Goal: Task Accomplishment & Management: Manage account settings

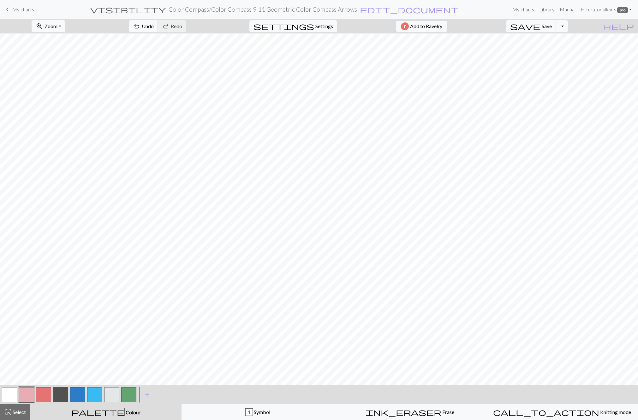
scroll to position [1, 0]
click at [522, 8] on link "My charts" at bounding box center [523, 9] width 27 height 13
click at [554, 25] on button "save Save Save" at bounding box center [531, 26] width 50 height 12
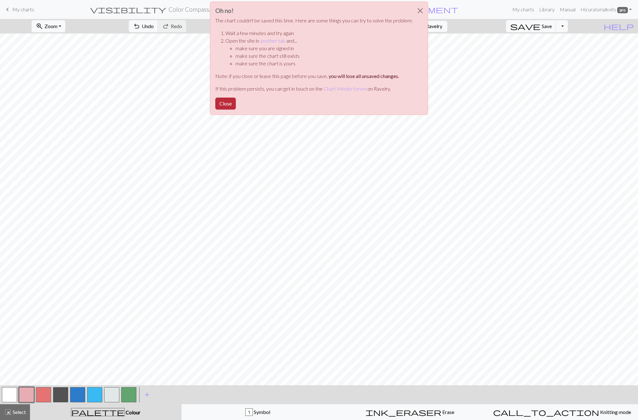
click at [231, 105] on button "Close" at bounding box center [225, 104] width 21 height 12
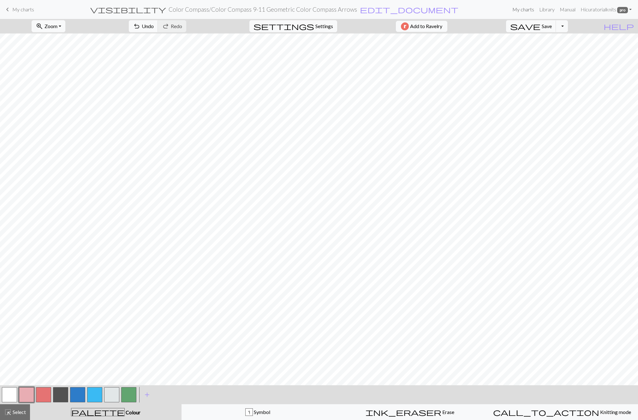
click at [523, 10] on link "My charts" at bounding box center [523, 9] width 27 height 13
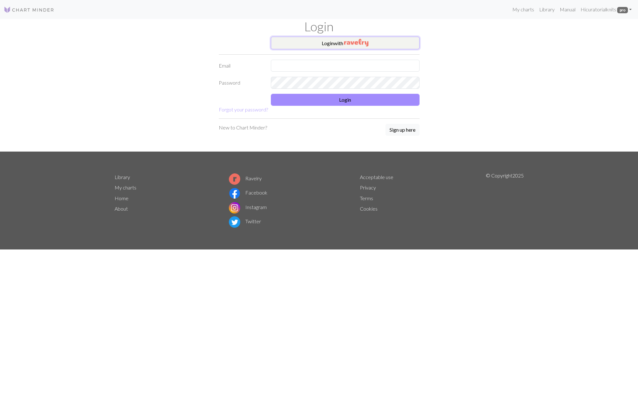
click at [330, 43] on button "Login with" at bounding box center [345, 43] width 149 height 13
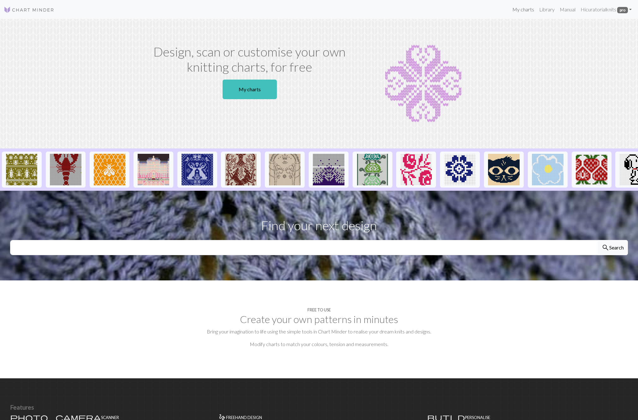
click at [524, 10] on link "My charts" at bounding box center [523, 9] width 27 height 13
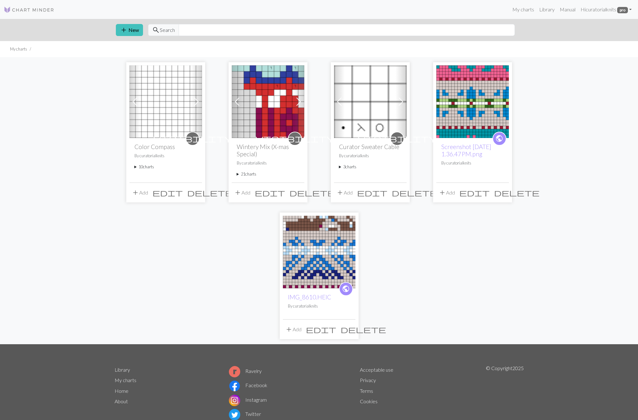
click at [144, 166] on summary "10 charts" at bounding box center [165, 167] width 62 height 6
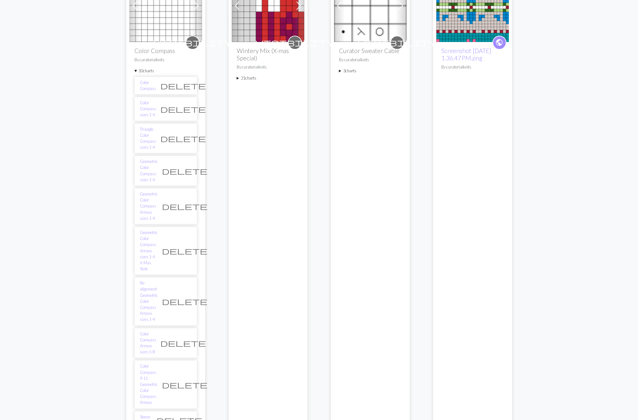
scroll to position [98, 0]
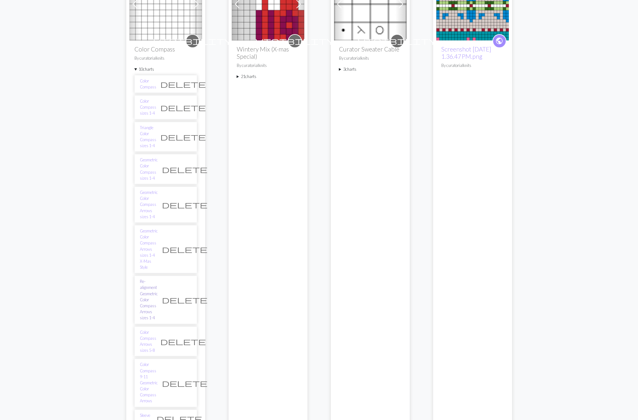
click at [158, 278] on link "Re-alignment Geometric Color Compass Arrows sizes 1-4" at bounding box center [149, 299] width 18 height 42
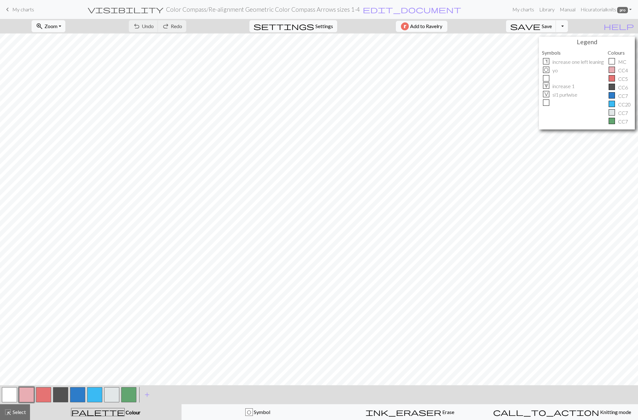
click at [568, 26] on button "Toggle Dropdown" at bounding box center [562, 26] width 12 height 12
click at [561, 38] on button "file_copy Save a copy" at bounding box center [515, 40] width 104 height 10
click at [386, 9] on span "edit_document" at bounding box center [422, 9] width 98 height 9
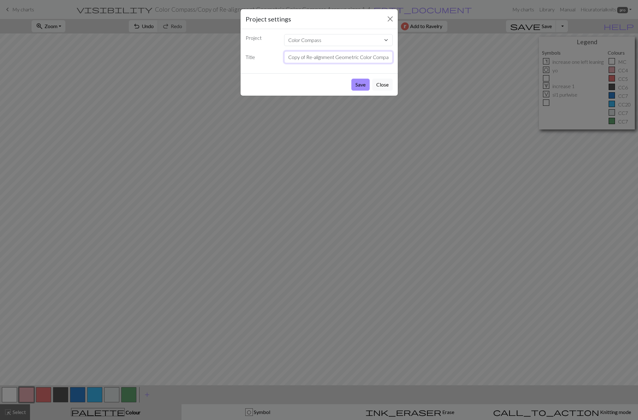
drag, startPoint x: 287, startPoint y: 57, endPoint x: 360, endPoint y: 57, distance: 72.3
click at [360, 57] on input "Copy of Re-alignment Geometric Color Compass Arrows sizes 1-4" at bounding box center [338, 57] width 109 height 12
type input "3 Color Color Compass Arrows sizes 1-4"
click at [361, 85] on button "Save" at bounding box center [360, 85] width 18 height 12
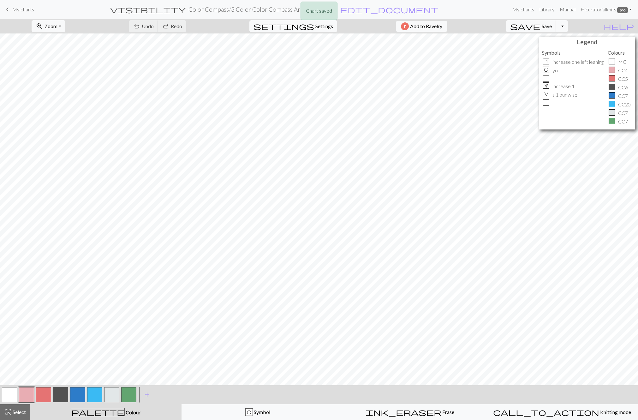
scroll to position [24, 0]
click at [76, 391] on button "button" at bounding box center [77, 394] width 15 height 15
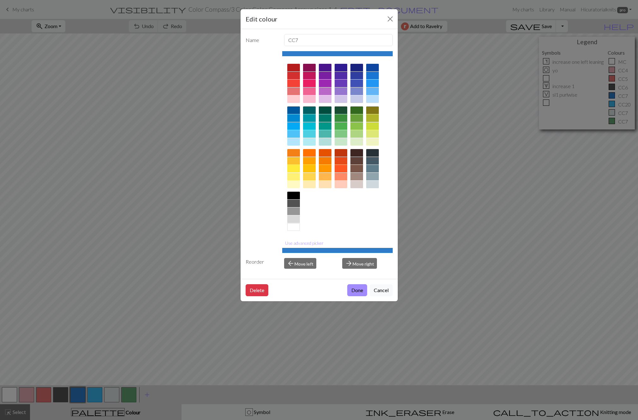
click at [327, 135] on div at bounding box center [325, 134] width 13 height 8
click at [356, 288] on button "Done" at bounding box center [357, 290] width 20 height 12
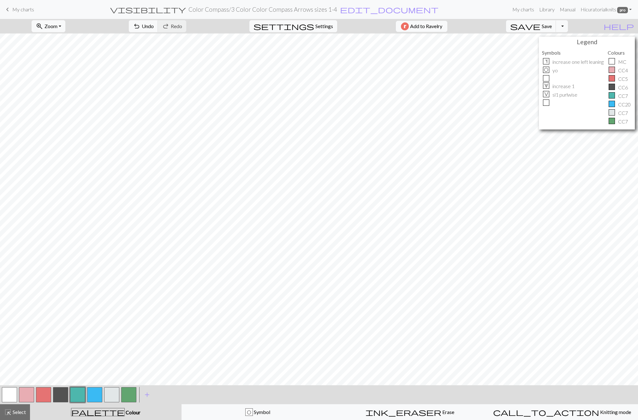
click at [109, 396] on button "button" at bounding box center [111, 394] width 15 height 15
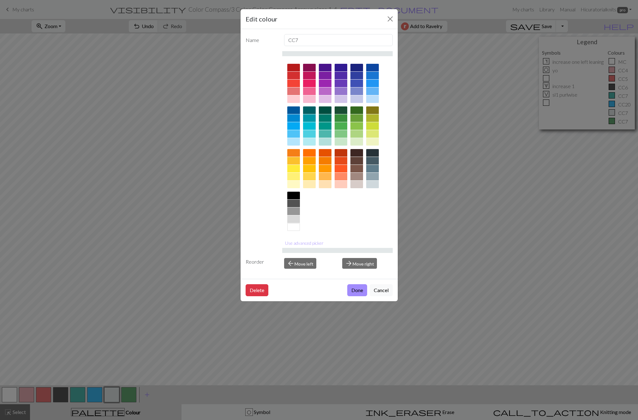
click at [359, 169] on div at bounding box center [356, 169] width 13 height 8
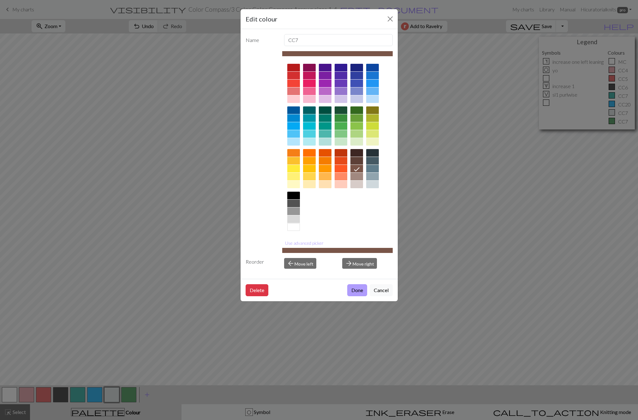
click at [359, 292] on button "Done" at bounding box center [357, 290] width 20 height 12
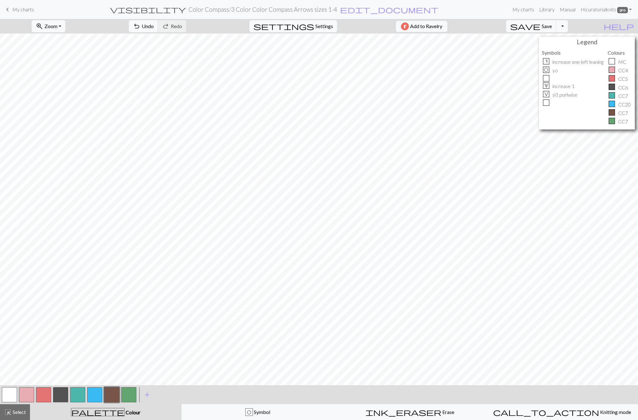
click at [91, 393] on button "button" at bounding box center [94, 394] width 15 height 15
click at [92, 393] on button "button" at bounding box center [94, 394] width 15 height 15
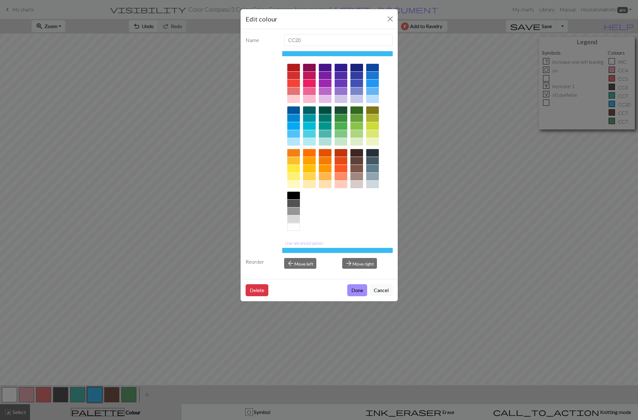
click at [295, 98] on div at bounding box center [293, 99] width 13 height 8
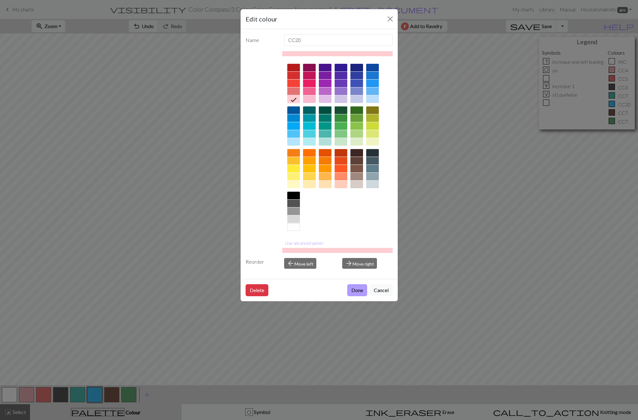
click at [355, 292] on button "Done" at bounding box center [357, 290] width 20 height 12
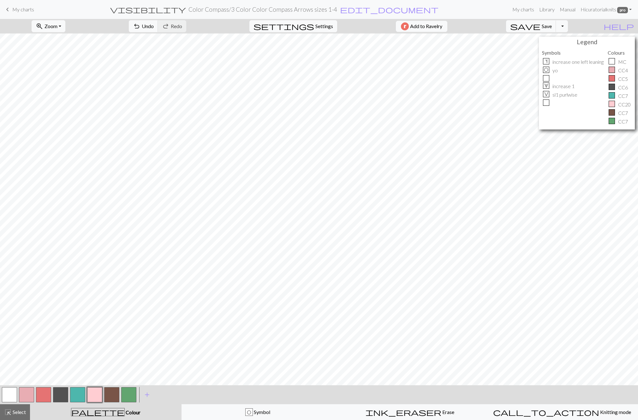
click at [43, 392] on button "button" at bounding box center [43, 394] width 15 height 15
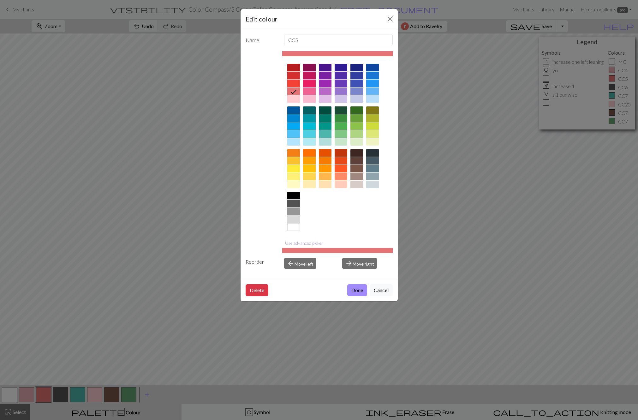
click at [324, 135] on div at bounding box center [325, 134] width 13 height 8
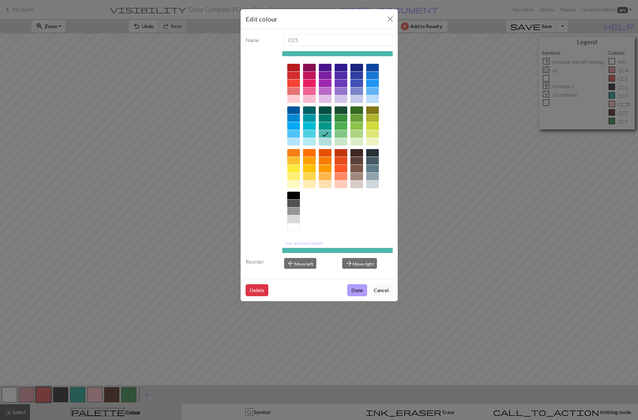
click at [356, 287] on button "Done" at bounding box center [357, 290] width 20 height 12
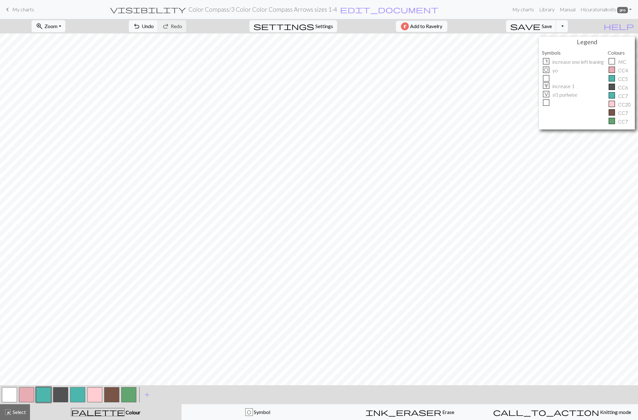
click at [94, 394] on button "button" at bounding box center [94, 394] width 15 height 15
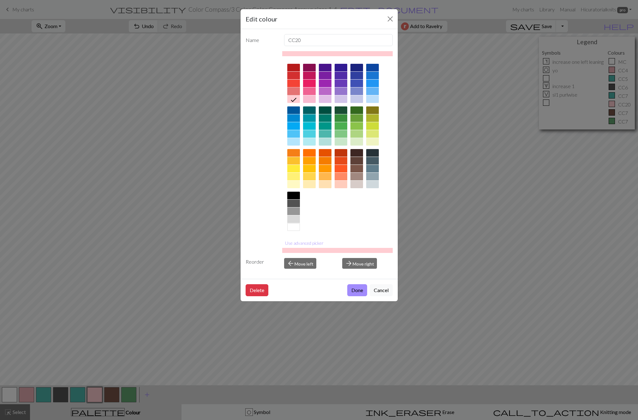
drag, startPoint x: 296, startPoint y: 92, endPoint x: 297, endPoint y: 96, distance: 3.7
click at [296, 92] on div at bounding box center [293, 91] width 13 height 8
click at [359, 287] on button "Done" at bounding box center [357, 290] width 20 height 12
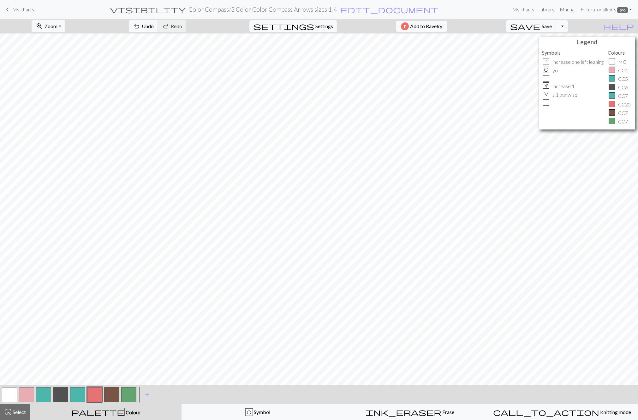
click at [64, 394] on button "button" at bounding box center [60, 394] width 15 height 15
click at [63, 394] on button "button" at bounding box center [60, 394] width 15 height 15
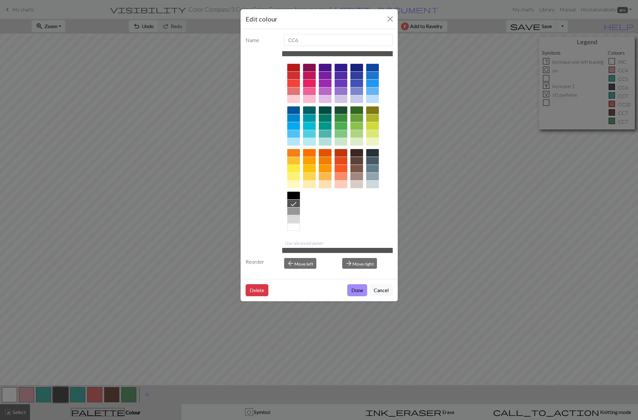
click at [293, 218] on div at bounding box center [293, 219] width 13 height 8
click at [354, 290] on button "Done" at bounding box center [357, 290] width 20 height 12
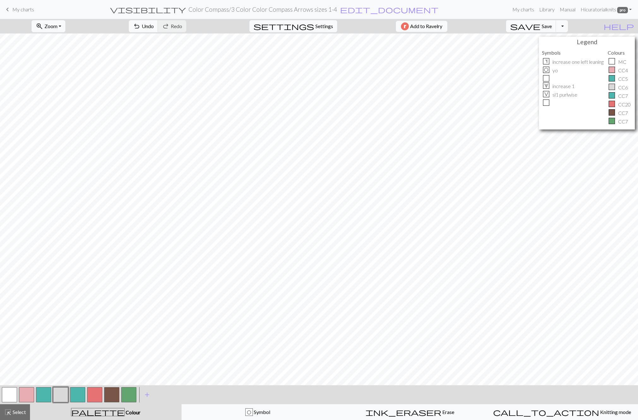
click at [127, 396] on button "button" at bounding box center [128, 394] width 15 height 15
click at [132, 396] on button "button" at bounding box center [128, 394] width 15 height 15
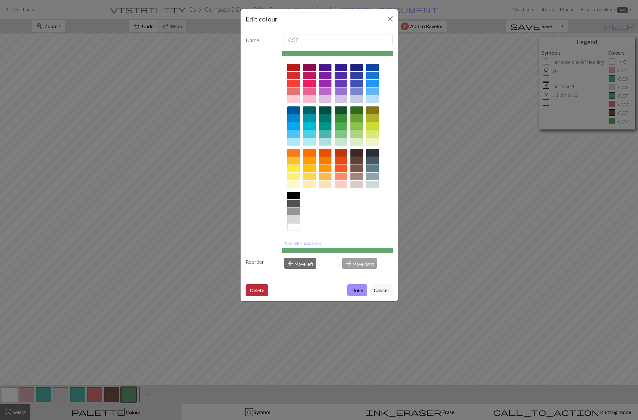
click at [256, 291] on button "Delete" at bounding box center [257, 290] width 23 height 12
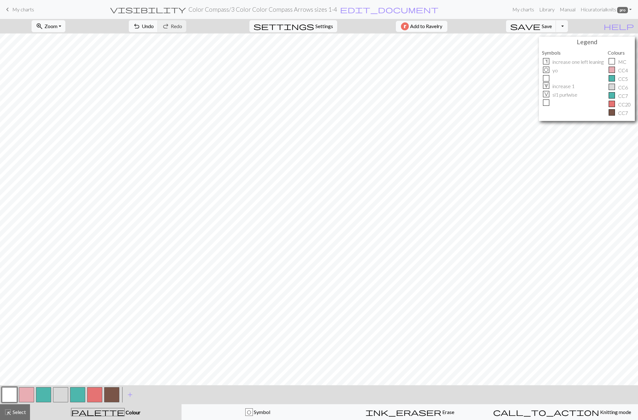
click at [95, 397] on button "button" at bounding box center [94, 394] width 15 height 15
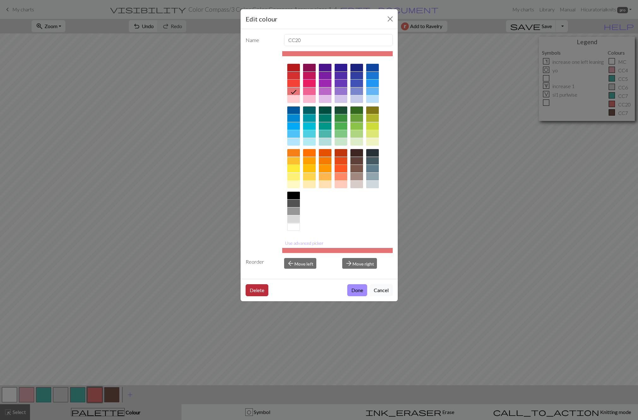
click at [255, 289] on button "Delete" at bounding box center [257, 290] width 23 height 12
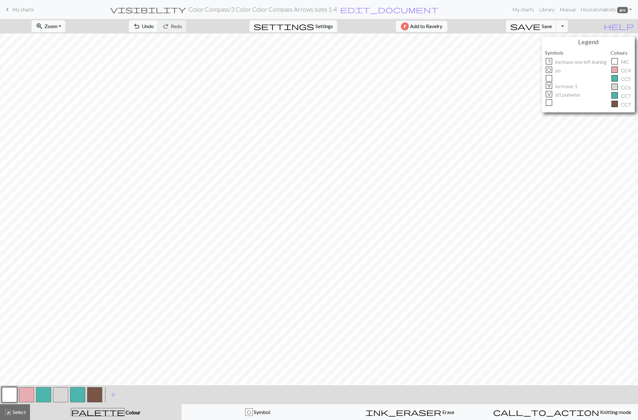
scroll to position [22, 0]
click at [28, 391] on button "button" at bounding box center [26, 394] width 15 height 15
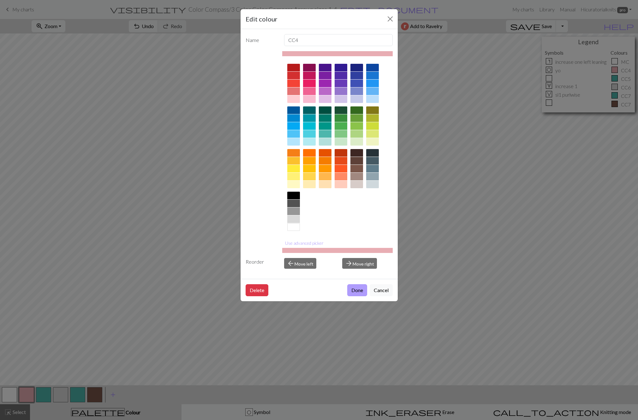
click at [354, 292] on button "Done" at bounding box center [357, 290] width 20 height 12
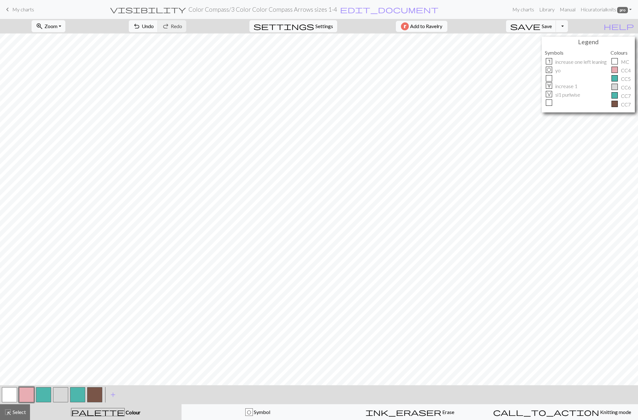
click at [75, 394] on button "button" at bounding box center [77, 394] width 15 height 15
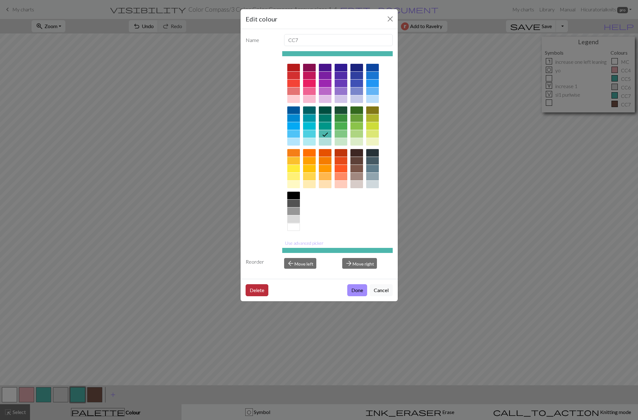
click at [262, 289] on button "Delete" at bounding box center [257, 290] width 23 height 12
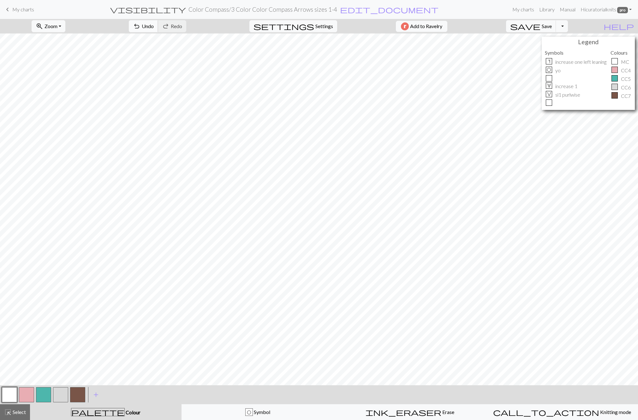
click at [154, 24] on span "Undo" at bounding box center [148, 26] width 12 height 6
click at [42, 389] on button "button" at bounding box center [43, 394] width 15 height 15
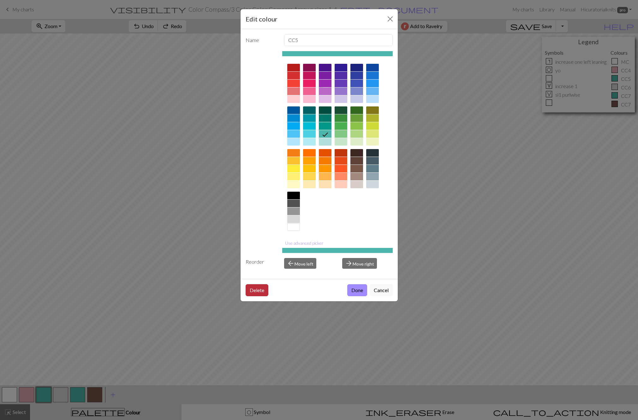
click at [256, 293] on button "Delete" at bounding box center [257, 290] width 23 height 12
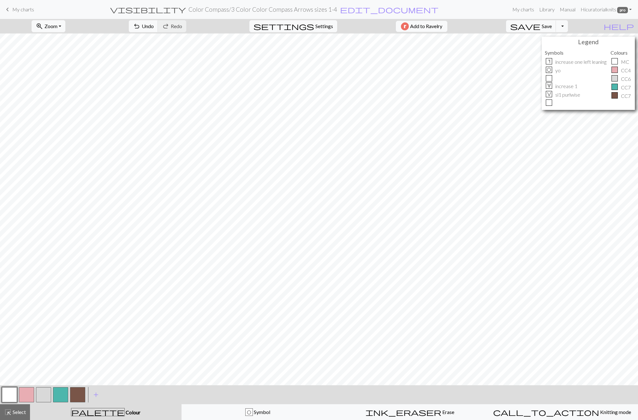
click at [65, 393] on button "button" at bounding box center [60, 394] width 15 height 15
click at [61, 392] on button "button" at bounding box center [60, 394] width 15 height 15
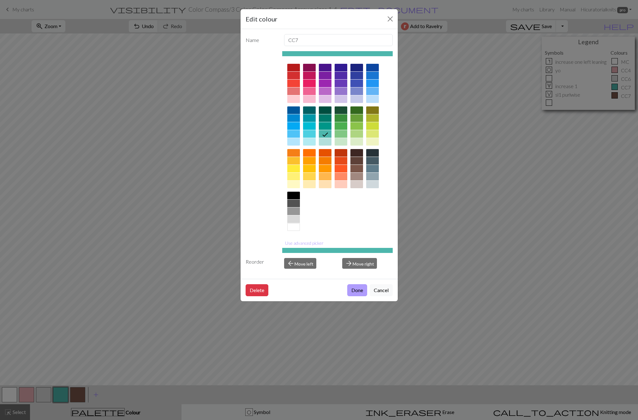
click at [348, 292] on button "Done" at bounding box center [357, 290] width 20 height 12
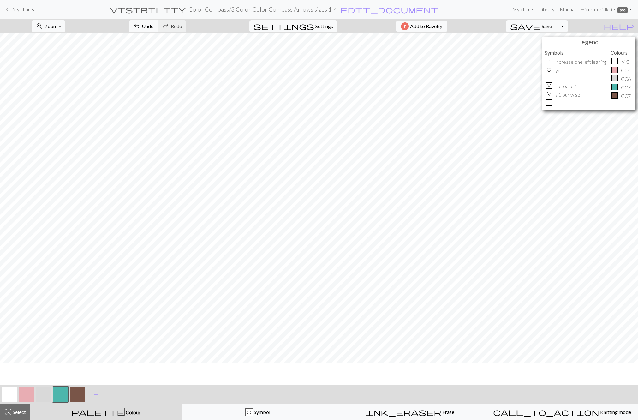
scroll to position [0, 0]
click at [24, 396] on button "button" at bounding box center [26, 394] width 15 height 15
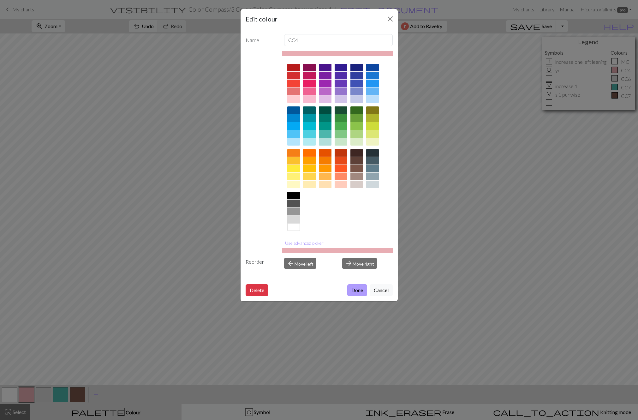
click at [356, 291] on button "Done" at bounding box center [357, 290] width 20 height 12
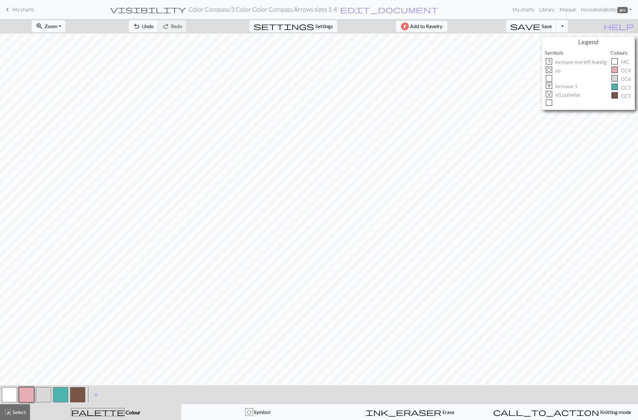
click at [63, 392] on button "button" at bounding box center [60, 394] width 15 height 15
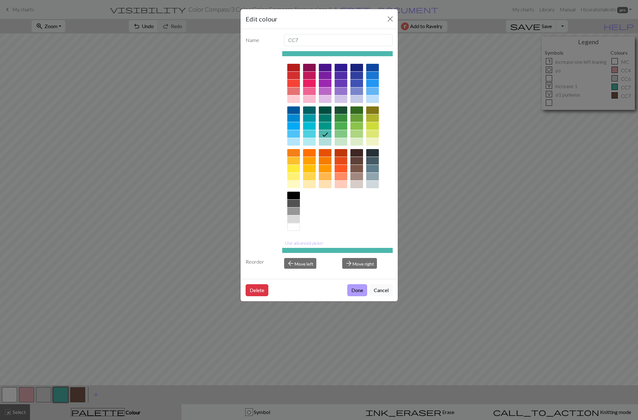
click at [353, 291] on button "Done" at bounding box center [357, 290] width 20 height 12
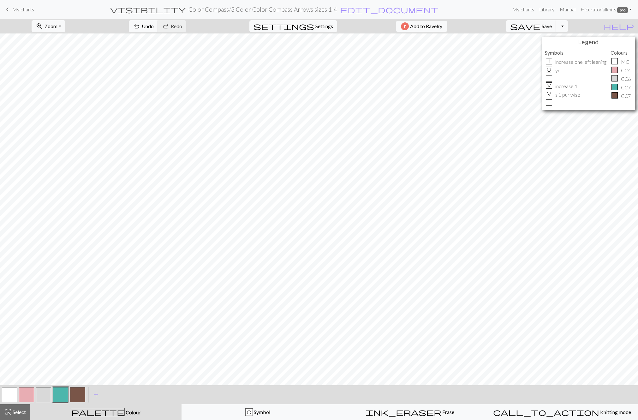
click at [26, 397] on button "button" at bounding box center [26, 394] width 15 height 15
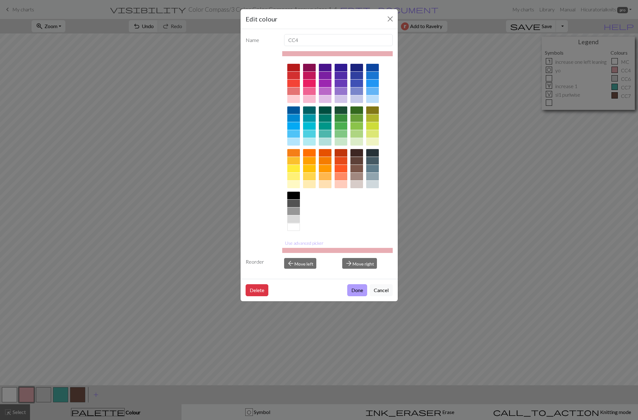
click at [361, 293] on button "Done" at bounding box center [357, 290] width 20 height 12
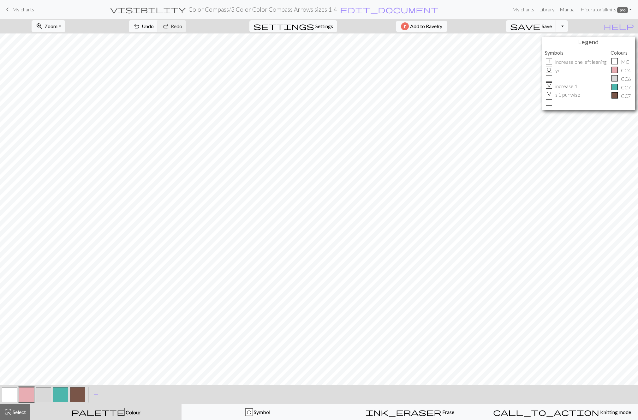
click at [59, 394] on button "button" at bounding box center [60, 394] width 15 height 15
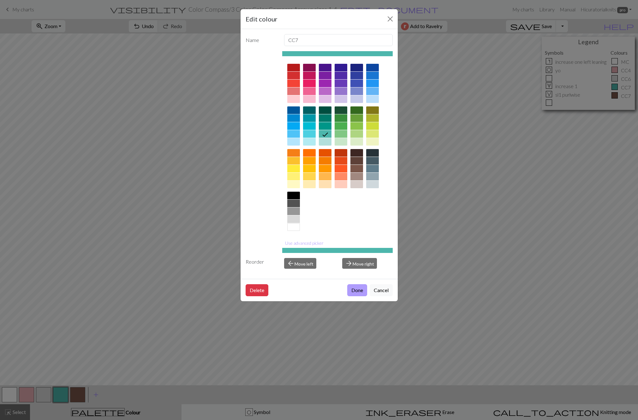
click at [357, 290] on button "Done" at bounding box center [357, 290] width 20 height 12
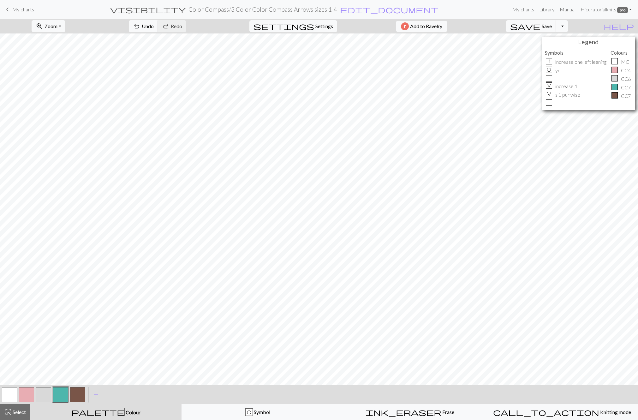
scroll to position [24, 0]
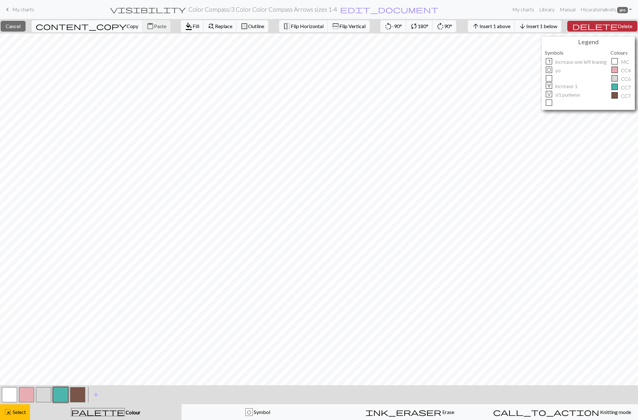
click at [618, 25] on span "Delete" at bounding box center [625, 26] width 15 height 6
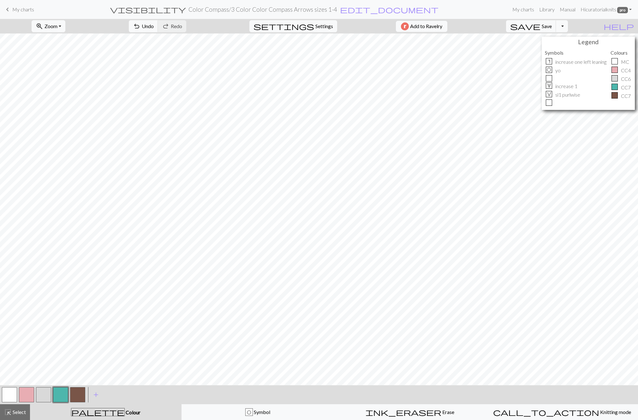
scroll to position [18, 0]
click at [74, 392] on button "button" at bounding box center [77, 394] width 15 height 15
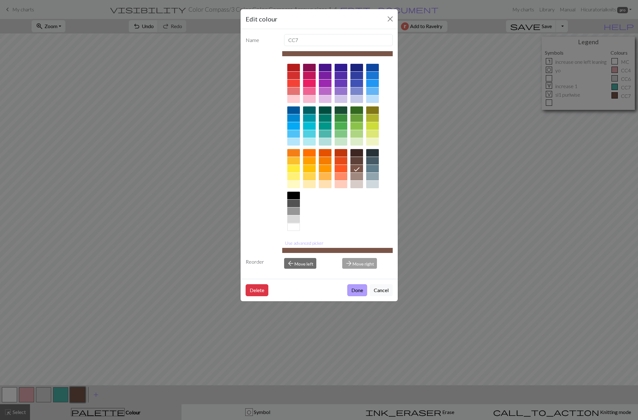
click at [358, 288] on button "Done" at bounding box center [357, 290] width 20 height 12
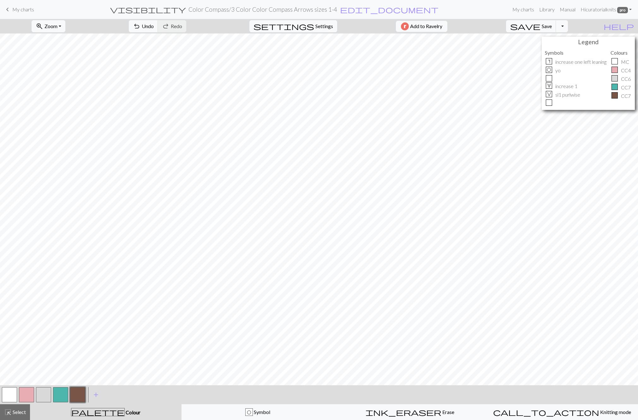
scroll to position [0, 0]
click at [13, 395] on button "button" at bounding box center [9, 394] width 15 height 15
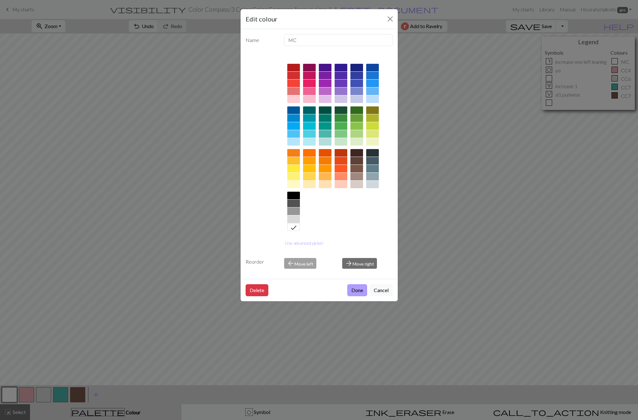
click at [357, 287] on button "Done" at bounding box center [357, 290] width 20 height 12
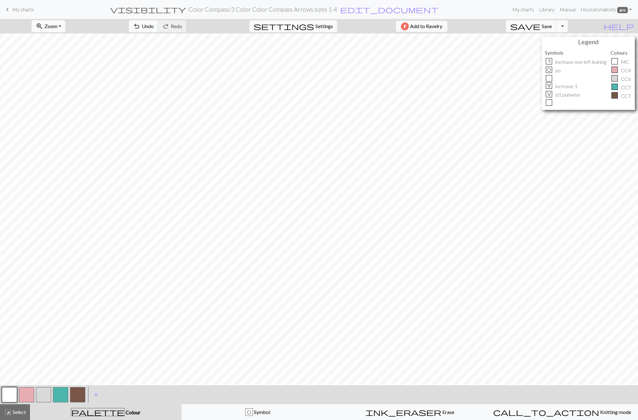
click at [79, 393] on button "button" at bounding box center [77, 394] width 15 height 15
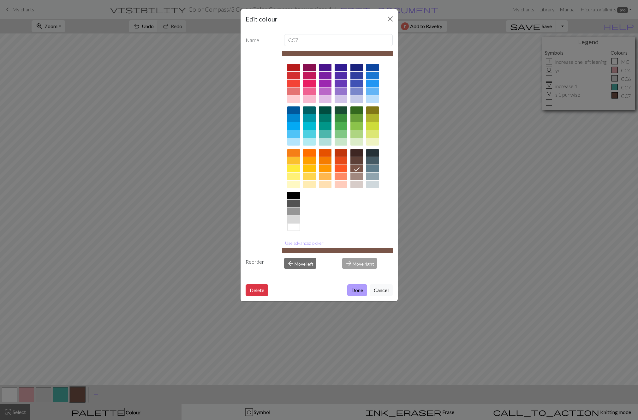
click at [355, 290] on button "Done" at bounding box center [357, 290] width 20 height 12
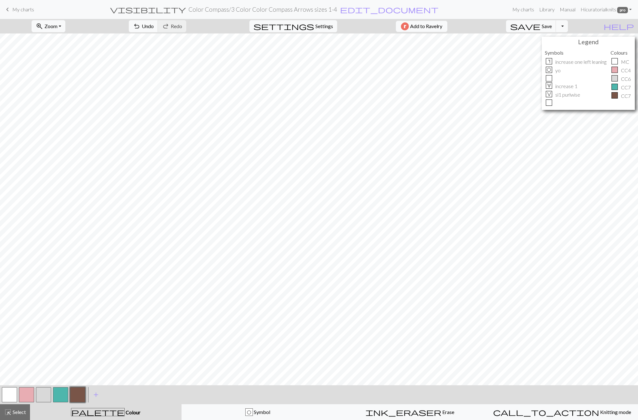
click at [7, 394] on button "button" at bounding box center [9, 394] width 15 height 15
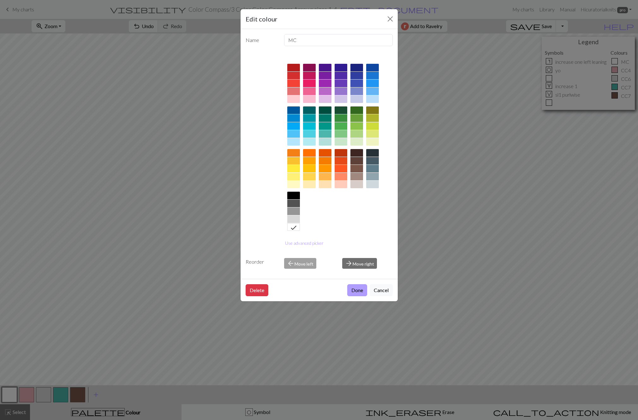
click at [358, 288] on button "Done" at bounding box center [357, 290] width 20 height 12
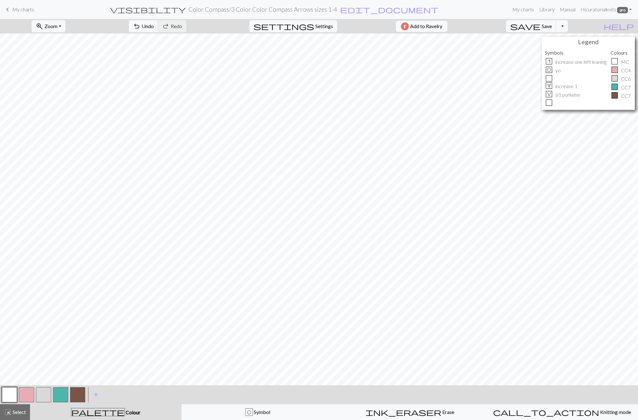
click at [76, 394] on button "button" at bounding box center [77, 394] width 15 height 15
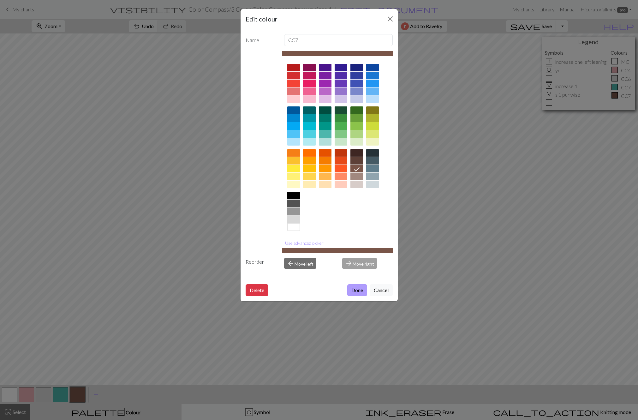
click at [352, 287] on button "Done" at bounding box center [357, 290] width 20 height 12
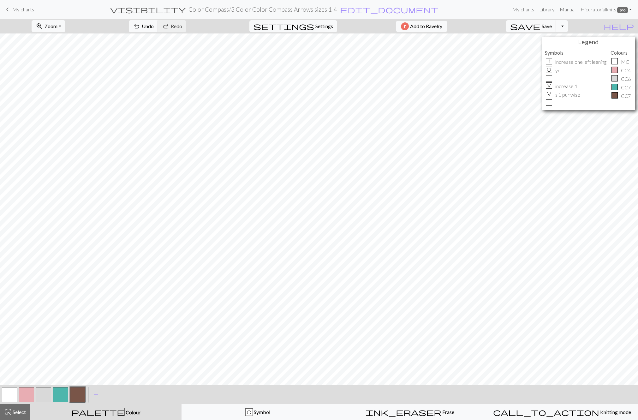
click at [60, 395] on button "button" at bounding box center [60, 394] width 15 height 15
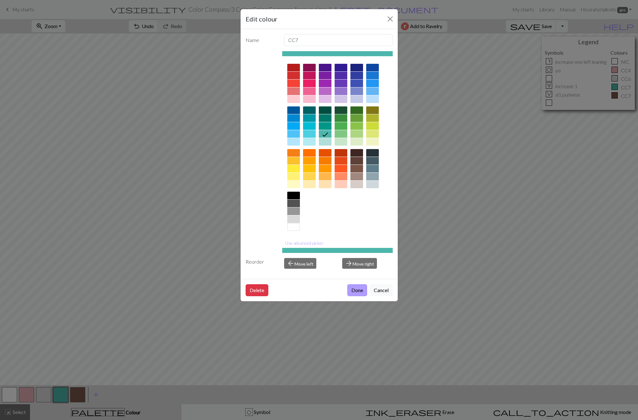
click at [356, 289] on button "Done" at bounding box center [357, 290] width 20 height 12
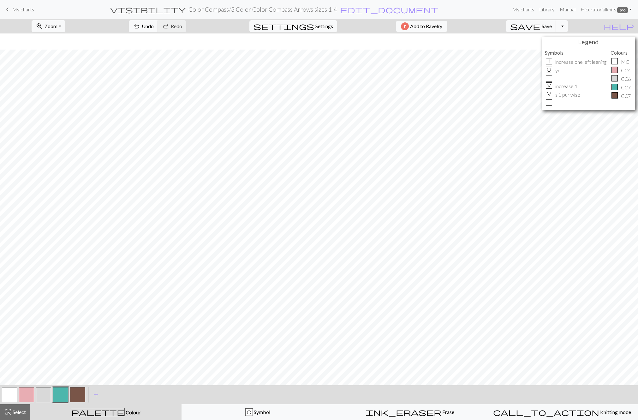
scroll to position [18, 0]
click at [30, 394] on button "button" at bounding box center [26, 394] width 15 height 15
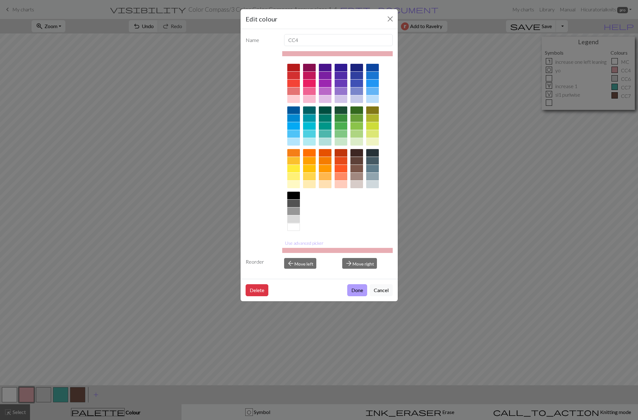
click at [359, 290] on button "Done" at bounding box center [357, 290] width 20 height 12
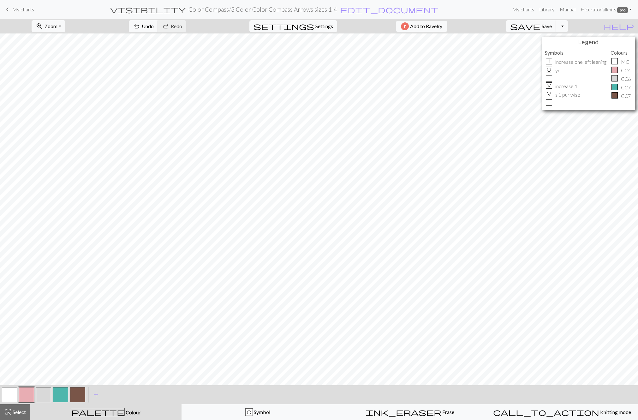
scroll to position [16, 0]
click at [554, 24] on button "save Save Save" at bounding box center [531, 26] width 50 height 12
click at [77, 393] on button "button" at bounding box center [77, 394] width 15 height 15
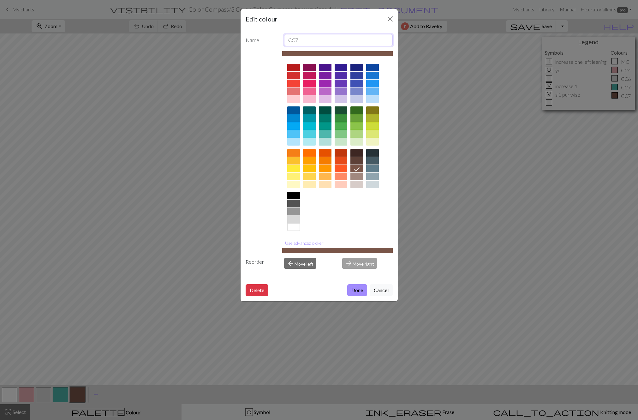
drag, startPoint x: 305, startPoint y: 40, endPoint x: 270, endPoint y: 39, distance: 34.7
click at [284, 39] on input "CC7" at bounding box center [338, 40] width 109 height 12
type input "MC"
click at [356, 291] on button "Done" at bounding box center [357, 290] width 20 height 12
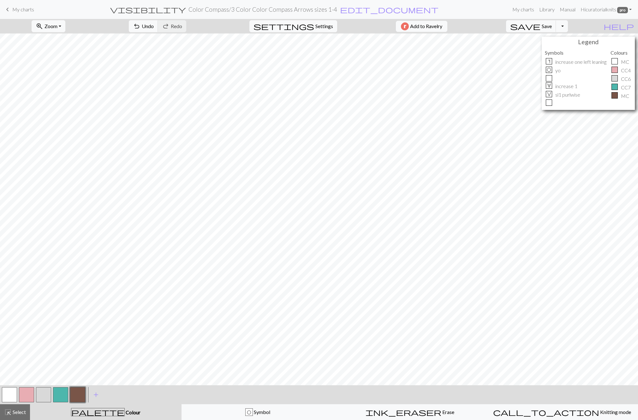
click at [27, 396] on button "button" at bounding box center [26, 394] width 15 height 15
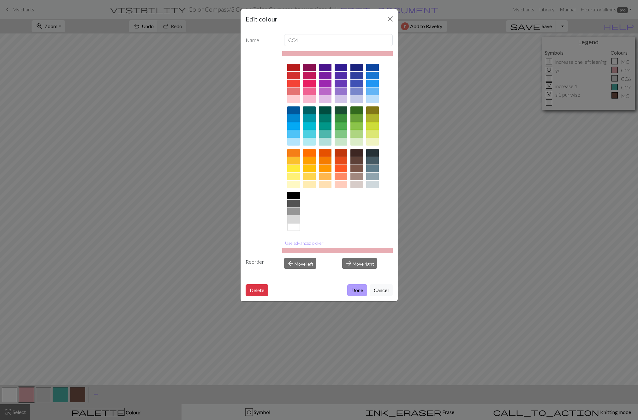
click at [361, 289] on button "Done" at bounding box center [357, 290] width 20 height 12
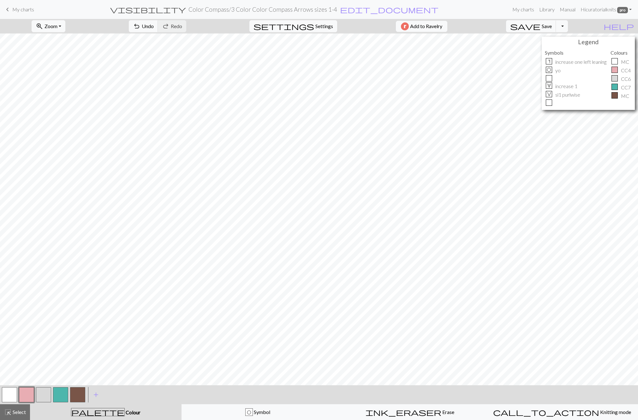
click at [82, 397] on button "button" at bounding box center [77, 394] width 15 height 15
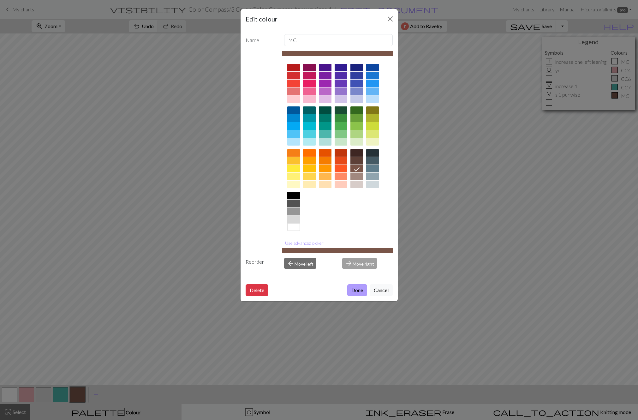
click at [358, 287] on button "Done" at bounding box center [357, 290] width 20 height 12
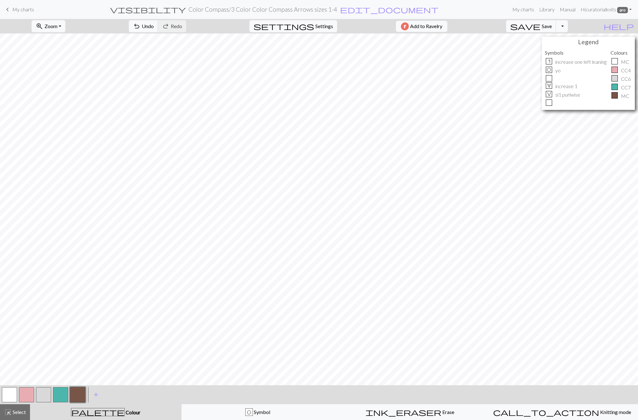
scroll to position [0, 0]
click at [28, 394] on button "button" at bounding box center [26, 394] width 15 height 15
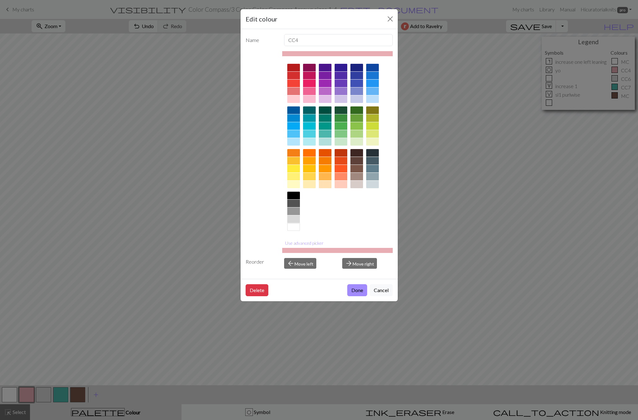
click at [328, 140] on div at bounding box center [325, 142] width 13 height 8
click at [360, 287] on button "Done" at bounding box center [357, 290] width 20 height 12
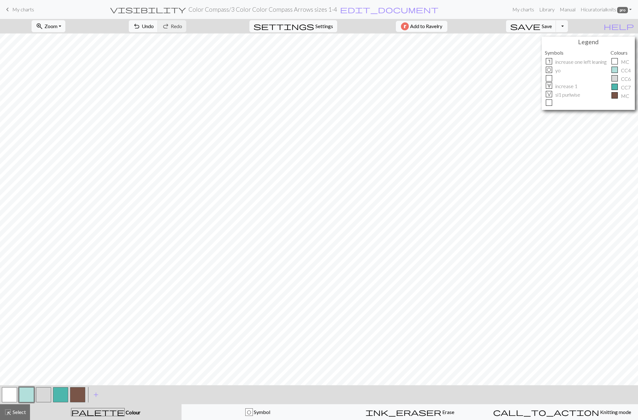
click at [65, 392] on button "button" at bounding box center [60, 394] width 15 height 15
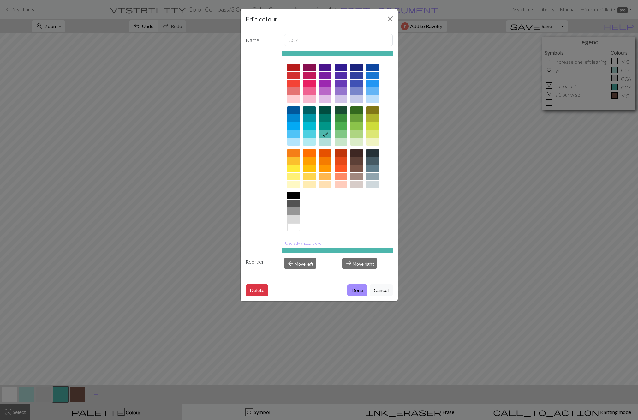
click at [326, 125] on div at bounding box center [325, 126] width 13 height 8
click at [361, 291] on button "Done" at bounding box center [357, 290] width 20 height 12
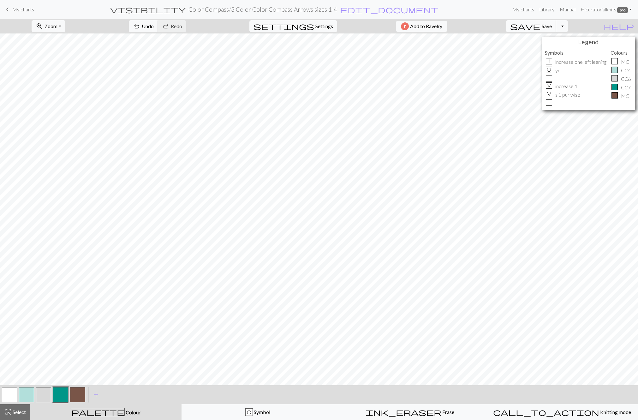
click at [552, 25] on span "Save" at bounding box center [547, 26] width 10 height 6
click at [62, 397] on button "button" at bounding box center [60, 394] width 15 height 15
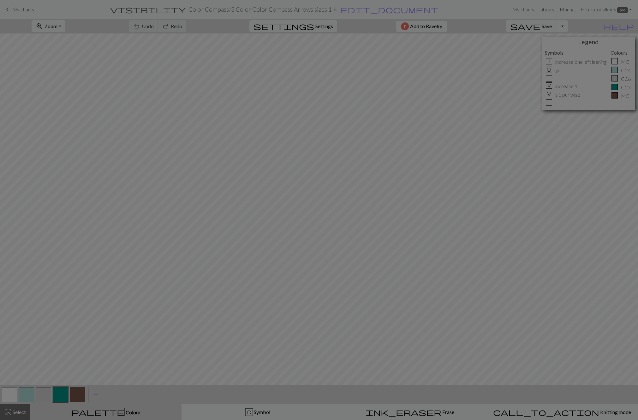
click at [62, 397] on div "Edit colour Name CC7 Use advanced picker Reorder arrow_back Move left arrow_for…" at bounding box center [319, 210] width 638 height 420
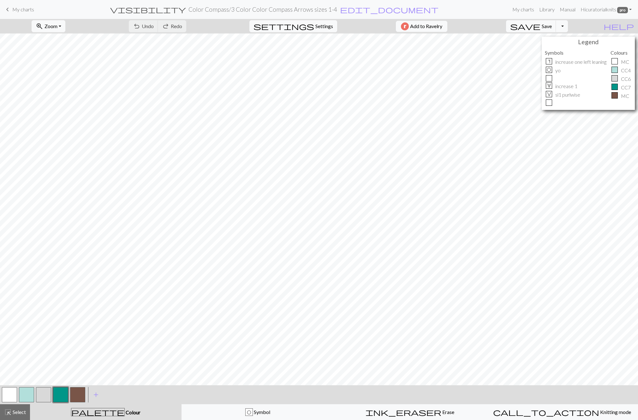
click at [62, 397] on button "button" at bounding box center [60, 394] width 15 height 15
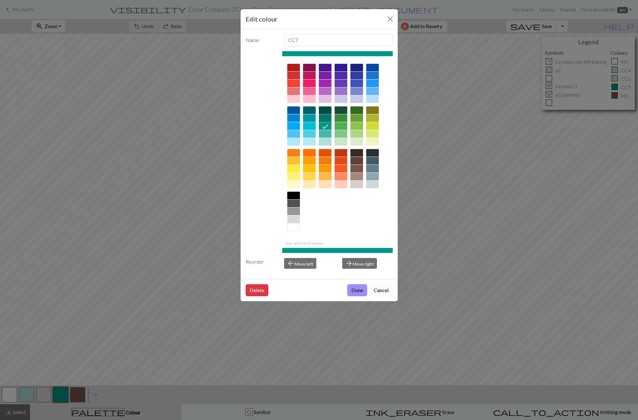
click at [328, 118] on div at bounding box center [325, 118] width 13 height 8
click at [327, 113] on div at bounding box center [325, 110] width 13 height 8
click at [358, 291] on button "Done" at bounding box center [357, 290] width 20 height 12
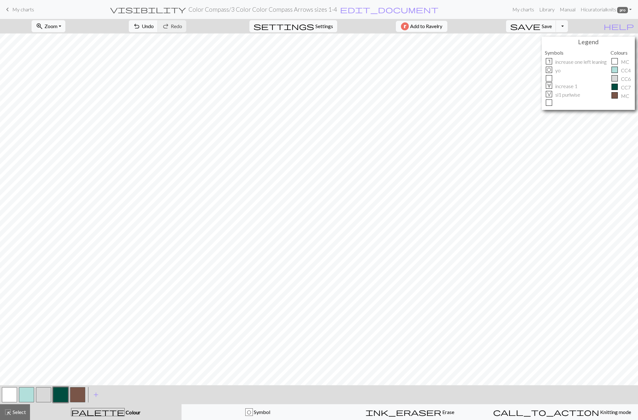
click at [78, 391] on button "button" at bounding box center [77, 394] width 15 height 15
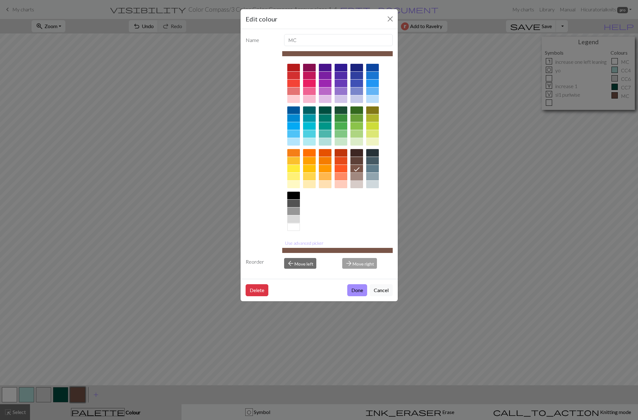
click at [360, 175] on div at bounding box center [356, 177] width 13 height 8
click at [358, 293] on button "Done" at bounding box center [357, 290] width 20 height 12
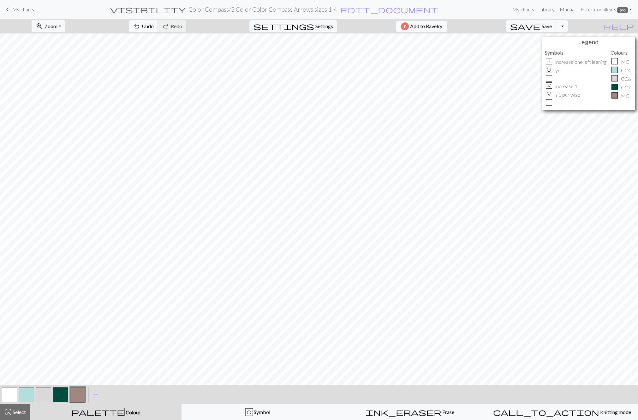
click at [75, 389] on button "button" at bounding box center [77, 394] width 15 height 15
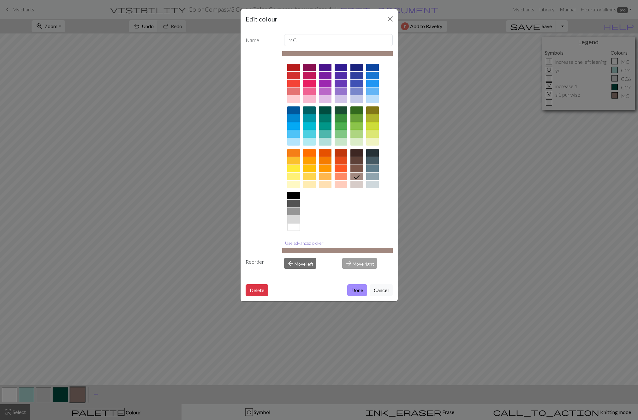
click at [319, 242] on button "Use advanced picker" at bounding box center [304, 243] width 44 height 10
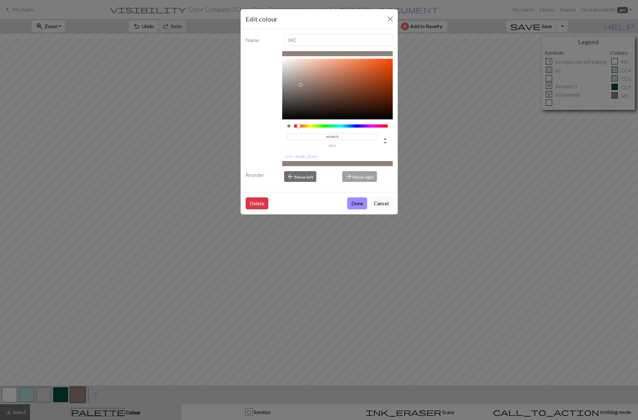
click at [300, 85] on div at bounding box center [337, 89] width 110 height 61
click at [302, 77] on div at bounding box center [337, 89] width 110 height 61
click at [304, 72] on div at bounding box center [337, 89] width 110 height 61
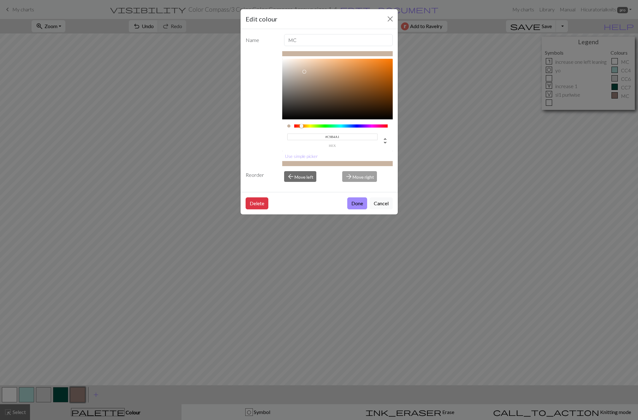
click at [301, 126] on div at bounding box center [301, 126] width 4 height 4
click at [306, 76] on div at bounding box center [337, 89] width 110 height 61
click at [305, 88] on div at bounding box center [337, 89] width 110 height 61
click at [306, 83] on div at bounding box center [337, 89] width 110 height 61
click at [299, 125] on div at bounding box center [340, 125] width 93 height 3
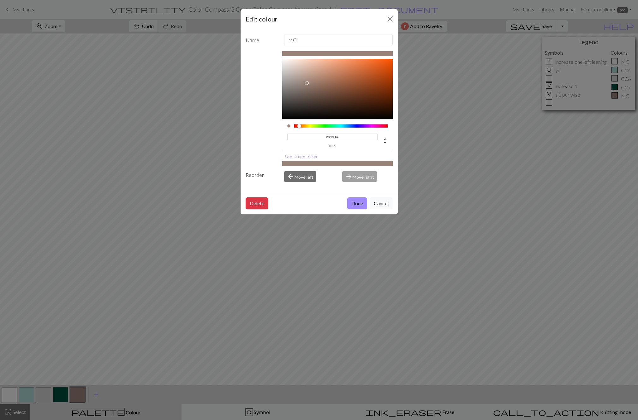
click at [310, 87] on div at bounding box center [337, 89] width 110 height 61
click at [313, 77] on div at bounding box center [337, 89] width 110 height 61
click at [311, 71] on div at bounding box center [337, 89] width 110 height 61
click at [311, 78] on div at bounding box center [337, 89] width 110 height 61
click at [298, 126] on div at bounding box center [298, 126] width 4 height 4
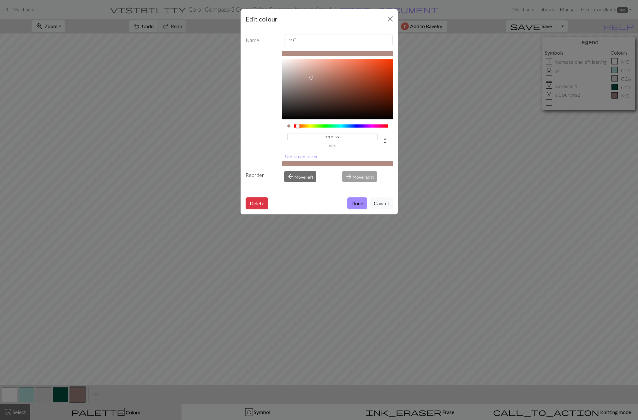
click at [312, 90] on div at bounding box center [337, 89] width 110 height 61
click at [313, 82] on div at bounding box center [337, 89] width 110 height 61
click at [314, 76] on div at bounding box center [337, 89] width 110 height 61
click at [309, 80] on div at bounding box center [337, 89] width 110 height 61
type input "#9B776B"
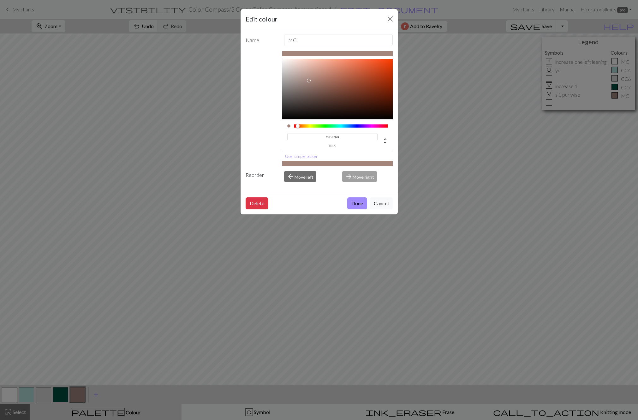
click at [316, 82] on div at bounding box center [337, 89] width 110 height 61
click at [359, 205] on button "Done" at bounding box center [357, 203] width 20 height 12
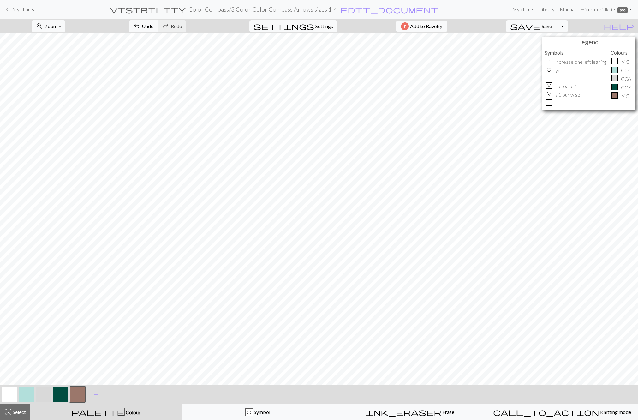
click at [60, 393] on button "button" at bounding box center [60, 394] width 15 height 15
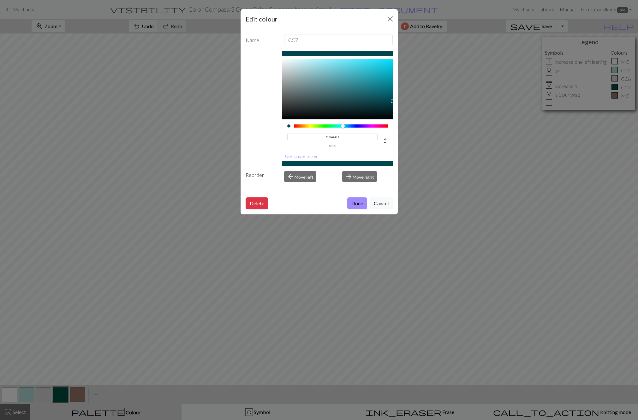
click at [343, 127] on div at bounding box center [340, 125] width 93 height 3
type input "#035560"
click at [388, 97] on div at bounding box center [337, 89] width 110 height 61
click at [361, 203] on button "Done" at bounding box center [357, 203] width 20 height 12
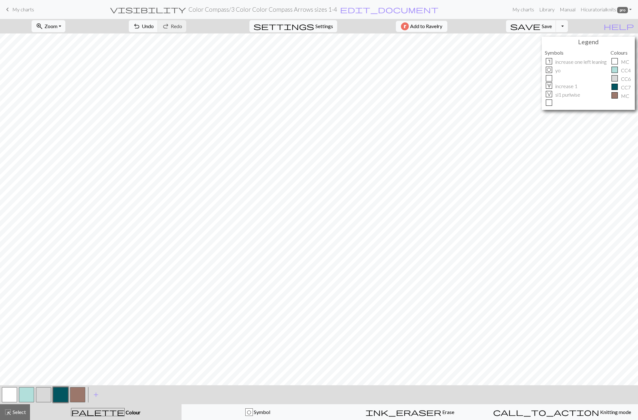
click at [74, 396] on button "button" at bounding box center [77, 394] width 15 height 15
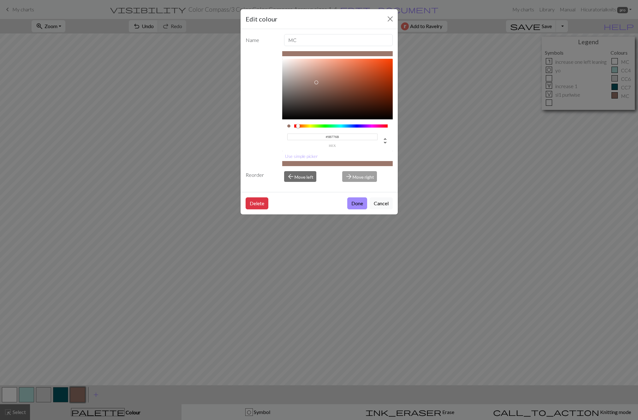
click at [32, 398] on div "Edit colour Name MC #9B776B hex Use simple picker Reorder arrow_back Move left …" at bounding box center [319, 210] width 638 height 420
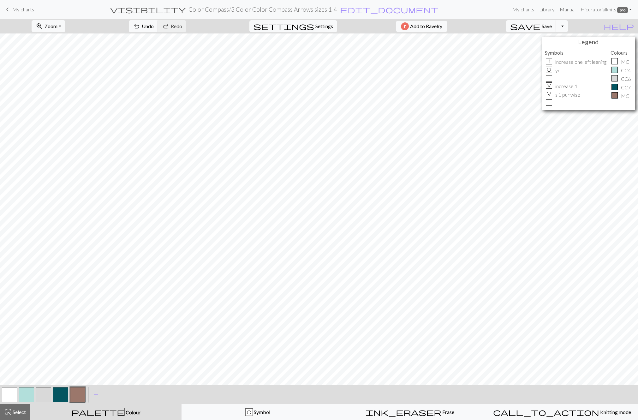
click at [27, 398] on button "button" at bounding box center [26, 394] width 15 height 15
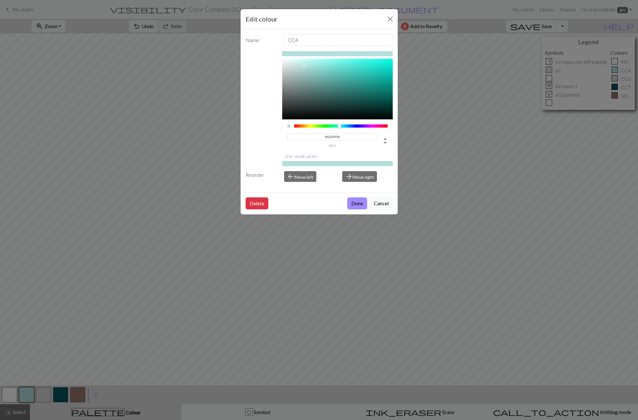
click at [307, 155] on button "Use simple picker" at bounding box center [301, 156] width 38 height 10
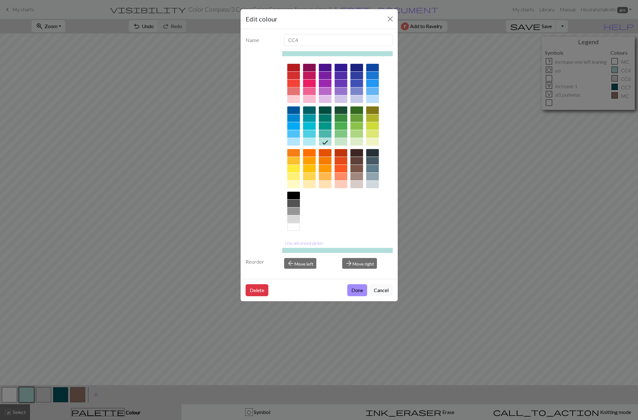
click at [296, 93] on div at bounding box center [293, 91] width 13 height 8
click at [311, 242] on button "Use advanced picker" at bounding box center [304, 243] width 44 height 10
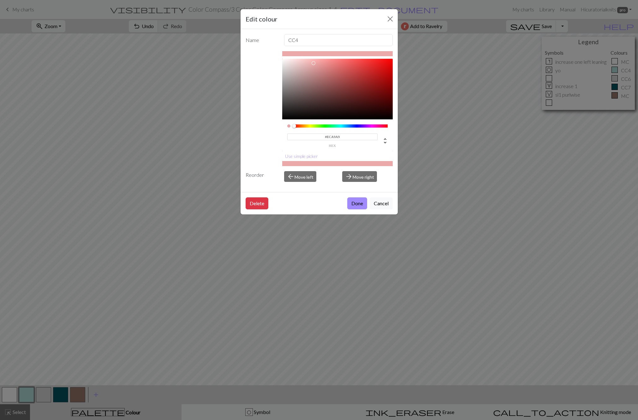
click at [313, 63] on div at bounding box center [337, 89] width 110 height 61
click at [304, 62] on div at bounding box center [337, 89] width 110 height 61
click at [304, 66] on div at bounding box center [337, 89] width 110 height 61
type input "#ECC3C3"
click at [301, 63] on div at bounding box center [337, 89] width 110 height 61
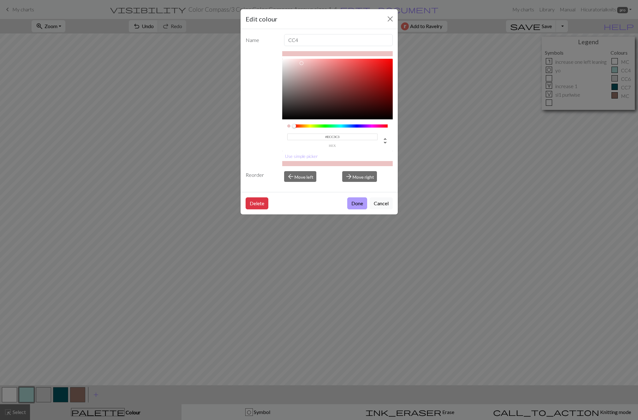
click at [357, 204] on button "Done" at bounding box center [357, 203] width 20 height 12
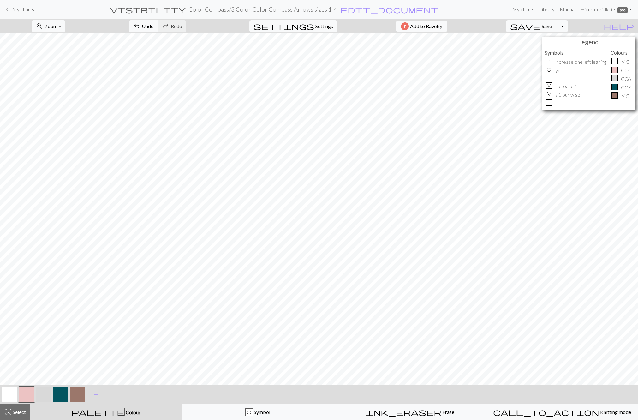
click at [30, 394] on button "button" at bounding box center [26, 394] width 15 height 15
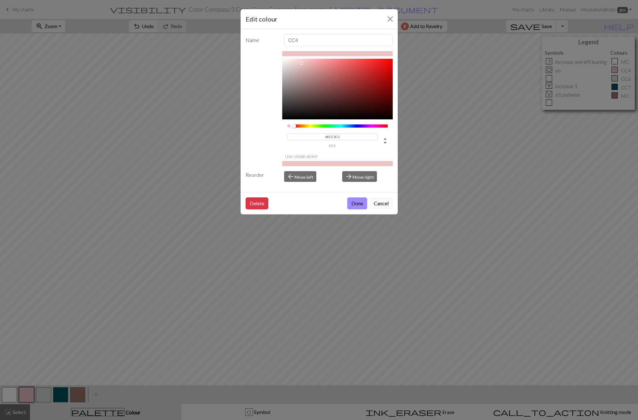
click at [296, 155] on button "Use simple picker" at bounding box center [301, 156] width 38 height 10
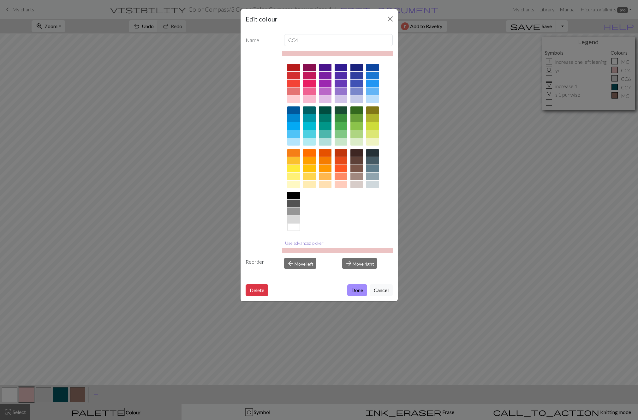
scroll to position [1, 0]
click at [373, 177] on div at bounding box center [372, 177] width 13 height 8
click at [313, 244] on button "Use advanced picker" at bounding box center [304, 243] width 44 height 10
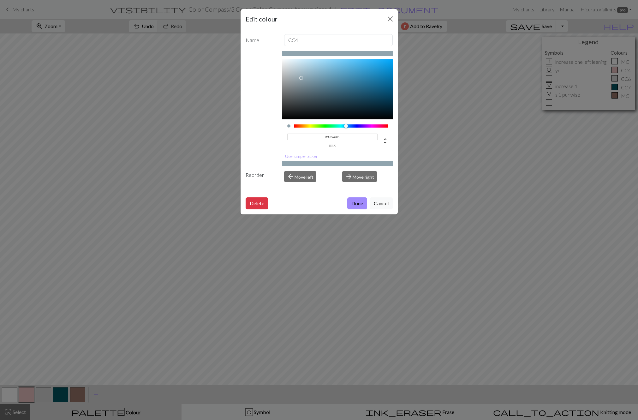
type input "#95B4C3"
click at [308, 73] on div at bounding box center [337, 89] width 110 height 61
click at [355, 203] on button "Done" at bounding box center [357, 203] width 20 height 12
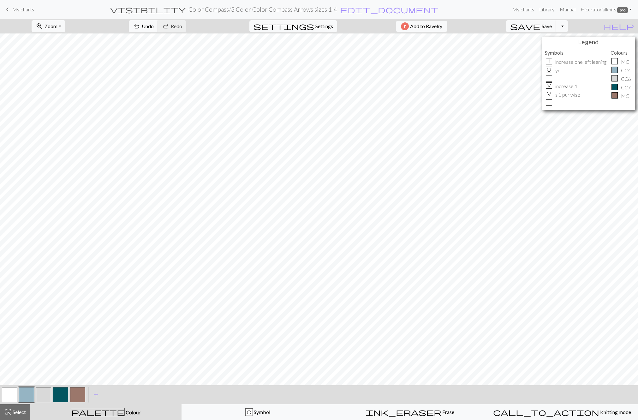
scroll to position [0, 0]
click at [97, 394] on span "add" at bounding box center [96, 394] width 8 height 9
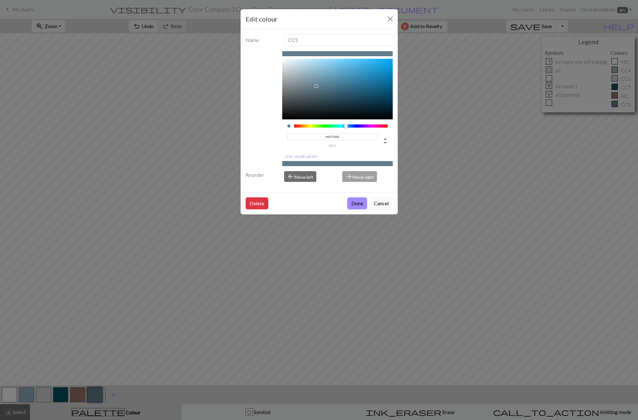
click at [302, 156] on button "Use simple picker" at bounding box center [301, 156] width 38 height 10
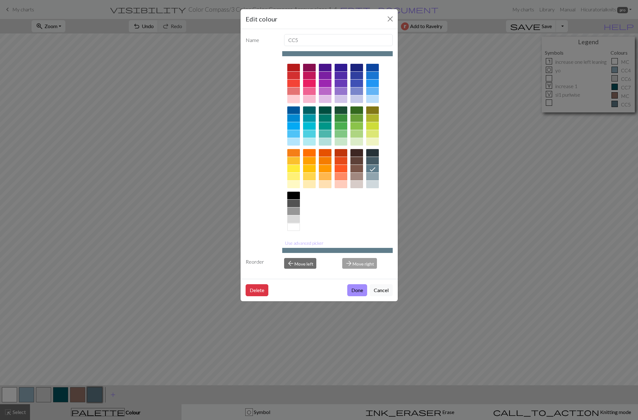
click at [295, 100] on div at bounding box center [293, 99] width 13 height 8
click at [306, 242] on button "Use advanced picker" at bounding box center [304, 243] width 44 height 10
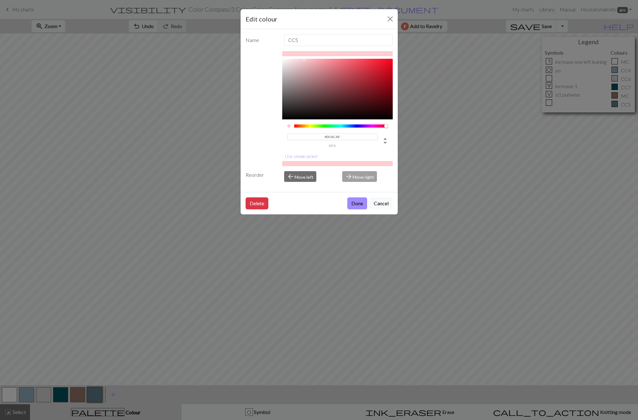
click at [302, 70] on div at bounding box center [337, 89] width 110 height 61
type input "#E4C3C6"
click at [298, 65] on div at bounding box center [337, 89] width 110 height 61
click at [357, 202] on button "Done" at bounding box center [357, 203] width 20 height 12
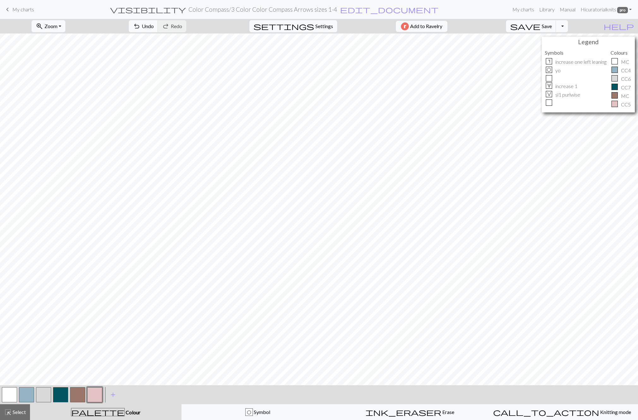
click at [96, 394] on button "button" at bounding box center [94, 394] width 15 height 15
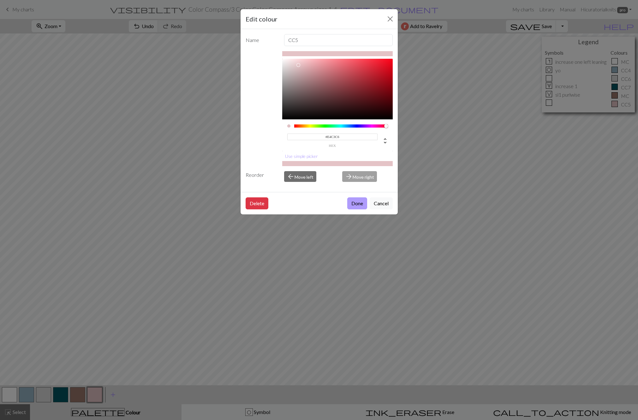
click at [356, 203] on button "Done" at bounding box center [357, 203] width 20 height 12
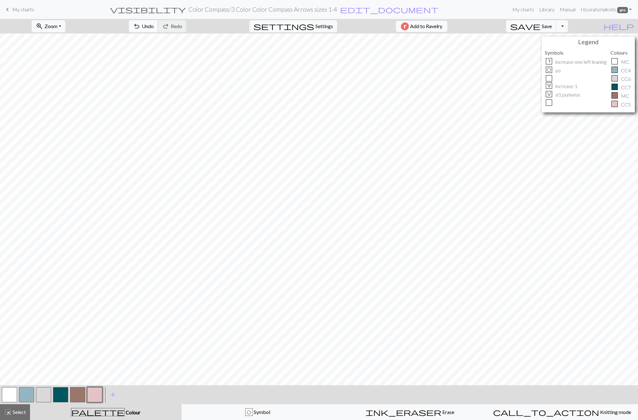
click at [154, 26] on span "Undo" at bounding box center [148, 26] width 12 height 6
click at [59, 391] on button "button" at bounding box center [60, 394] width 15 height 15
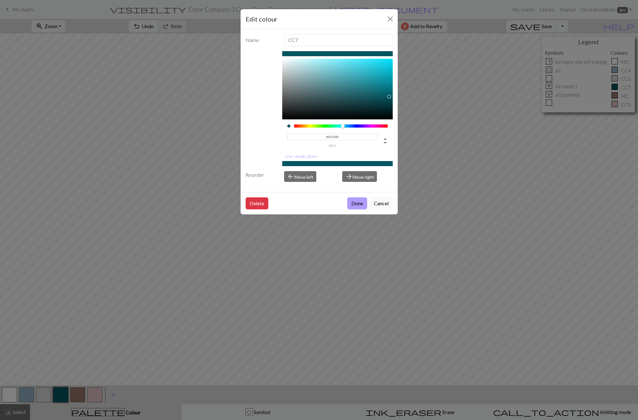
click at [351, 206] on button "Done" at bounding box center [357, 203] width 20 height 12
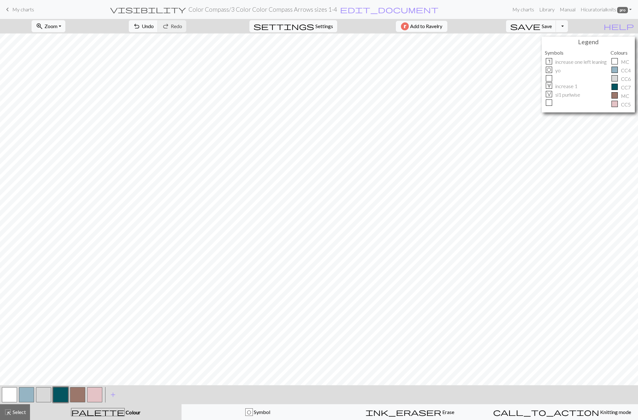
click at [22, 389] on button "button" at bounding box center [26, 394] width 15 height 15
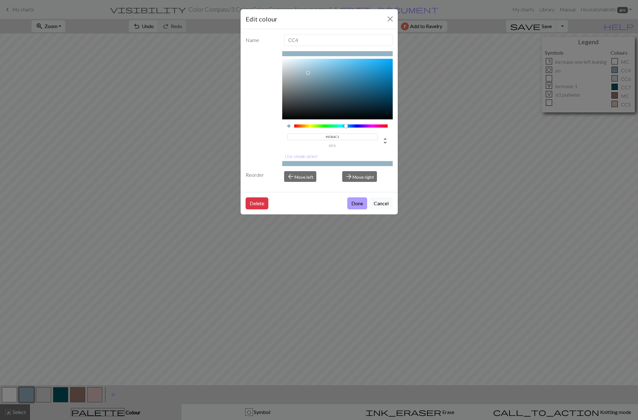
click at [357, 202] on button "Done" at bounding box center [357, 203] width 20 height 12
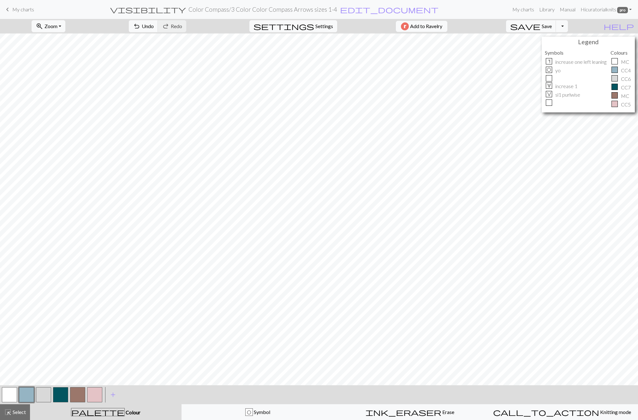
click at [75, 394] on button "button" at bounding box center [77, 394] width 15 height 15
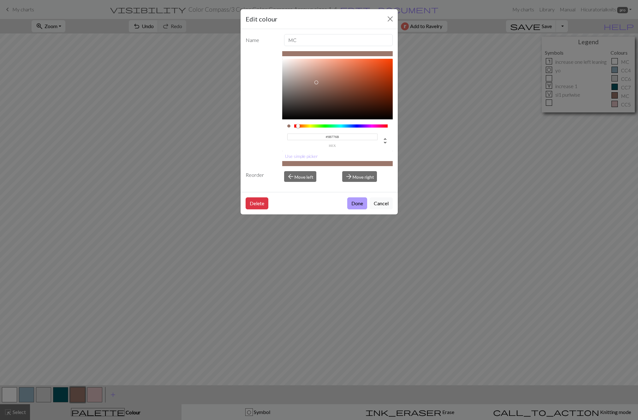
click at [358, 202] on button "Done" at bounding box center [357, 203] width 20 height 12
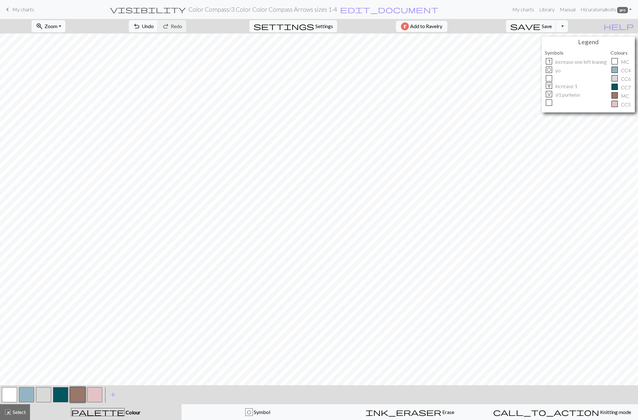
click at [60, 393] on button "button" at bounding box center [60, 394] width 15 height 15
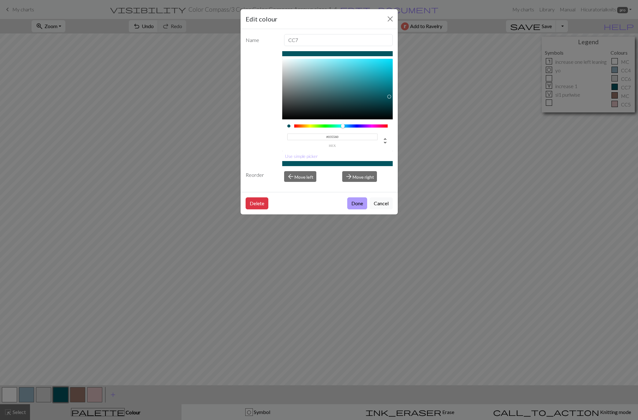
click at [358, 202] on button "Done" at bounding box center [357, 203] width 20 height 12
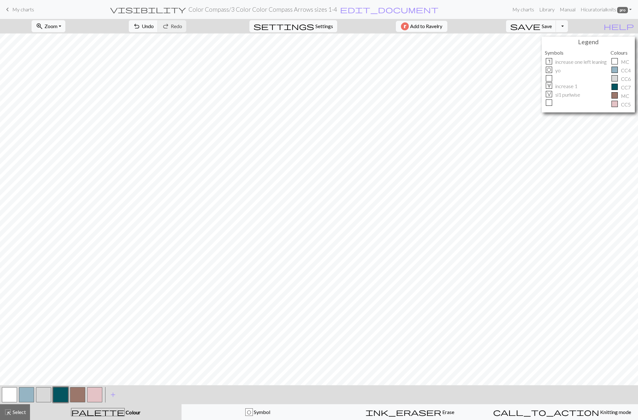
click at [24, 393] on button "button" at bounding box center [26, 394] width 15 height 15
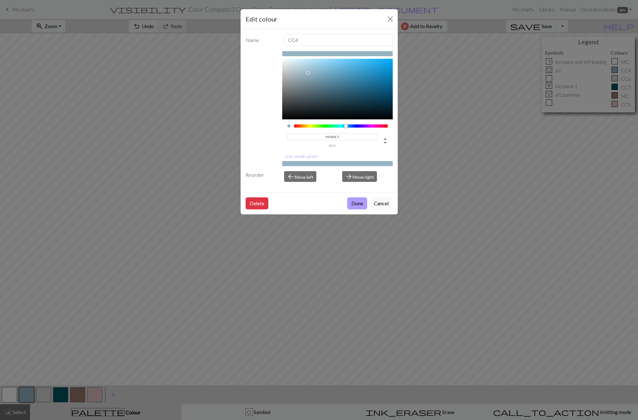
click at [350, 201] on button "Done" at bounding box center [357, 203] width 20 height 12
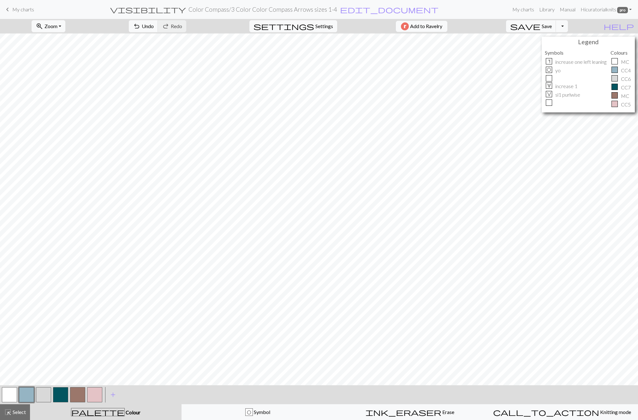
click at [61, 395] on button "button" at bounding box center [60, 394] width 15 height 15
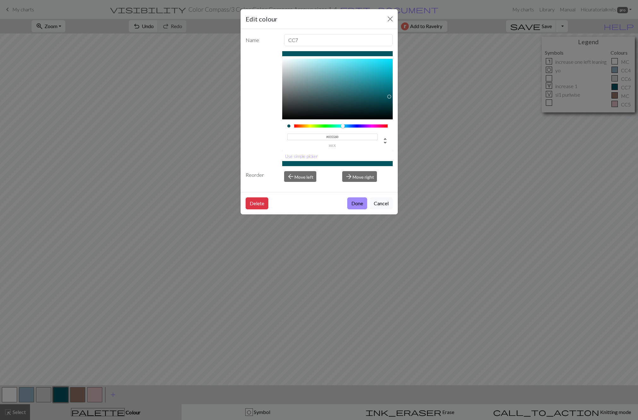
type input "#0E6571"
click at [378, 92] on div at bounding box center [337, 89] width 110 height 61
click at [359, 204] on button "Done" at bounding box center [357, 203] width 20 height 12
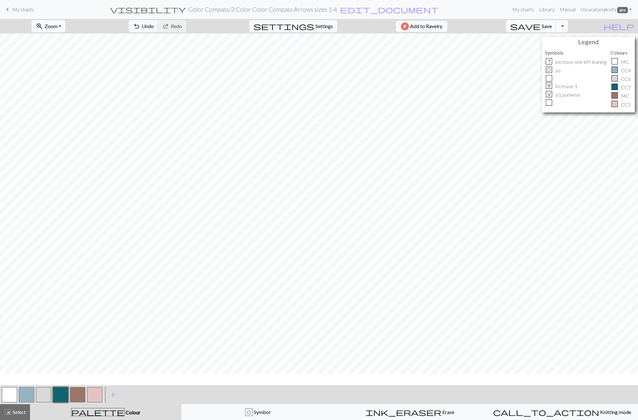
scroll to position [0, 0]
click at [94, 393] on button "button" at bounding box center [94, 394] width 15 height 15
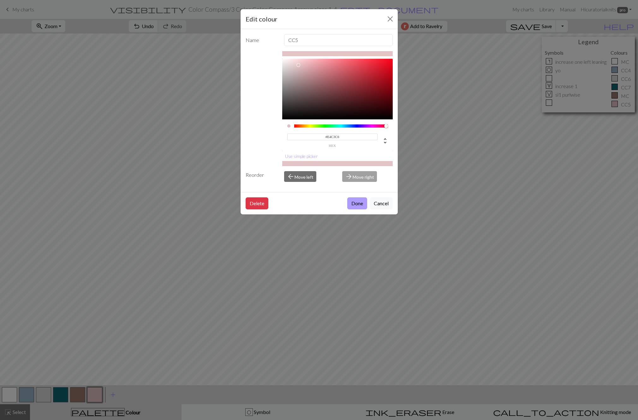
click at [363, 202] on button "Done" at bounding box center [357, 203] width 20 height 12
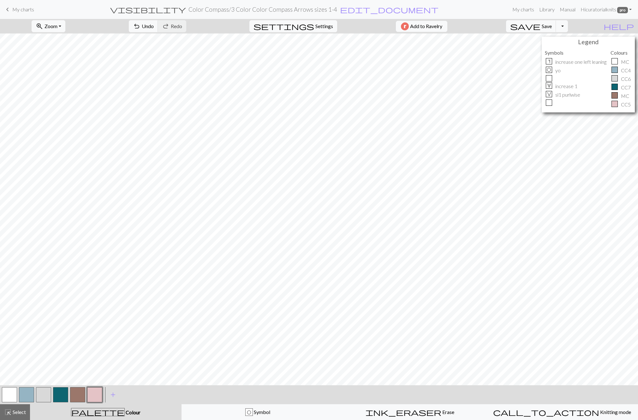
click at [78, 394] on button "button" at bounding box center [77, 394] width 15 height 15
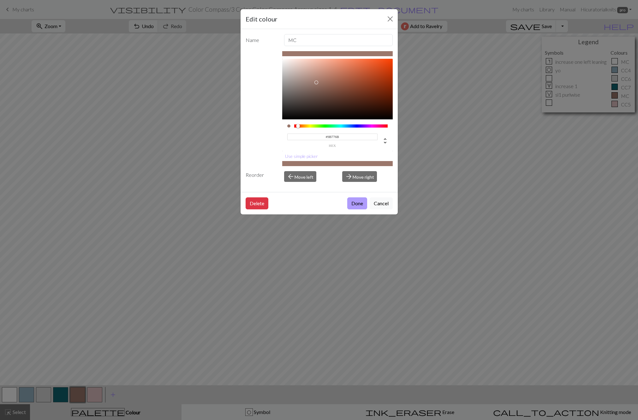
click at [357, 204] on button "Done" at bounding box center [357, 203] width 20 height 12
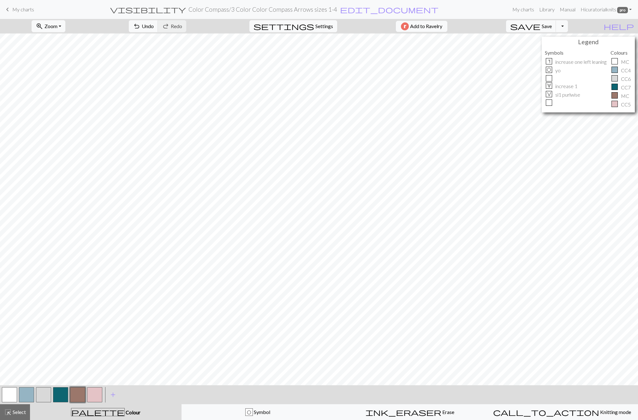
click at [63, 394] on button "button" at bounding box center [60, 394] width 15 height 15
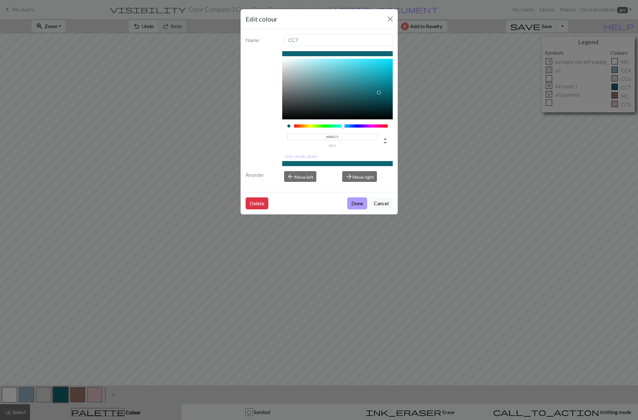
click at [358, 201] on button "Done" at bounding box center [357, 203] width 20 height 12
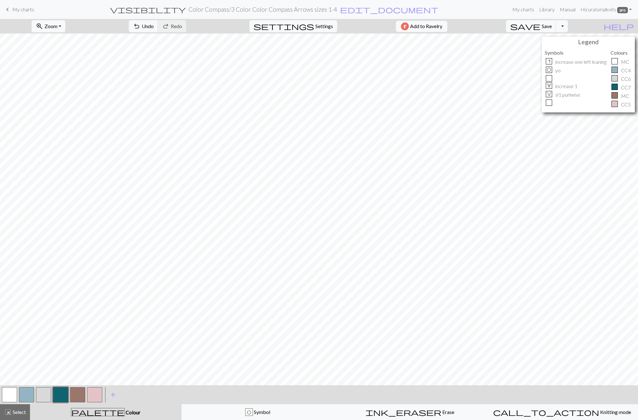
click at [28, 395] on button "button" at bounding box center [26, 394] width 15 height 15
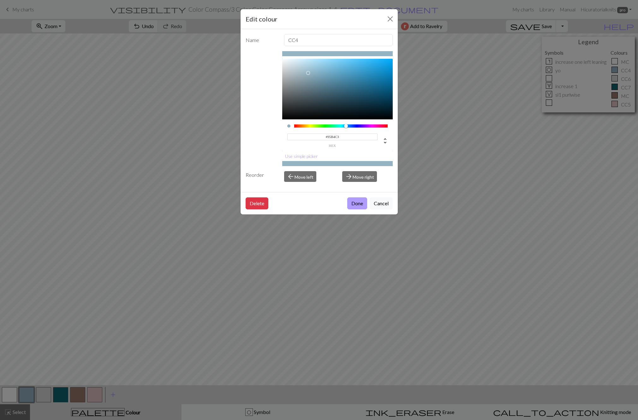
click at [359, 203] on button "Done" at bounding box center [357, 203] width 20 height 12
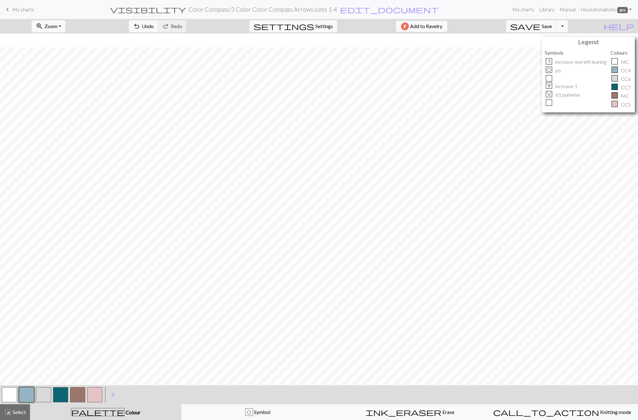
scroll to position [18, 0]
click at [63, 395] on button "button" at bounding box center [60, 394] width 15 height 15
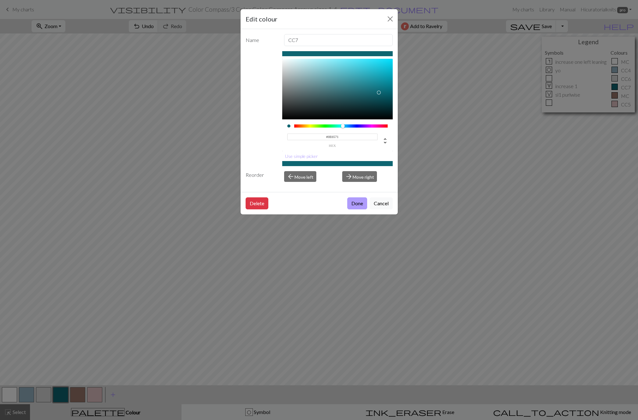
drag, startPoint x: 368, startPoint y: 196, endPoint x: 364, endPoint y: 199, distance: 4.5
click at [368, 196] on div "Delete Done Cancel" at bounding box center [318, 203] width 157 height 22
click at [361, 201] on button "Done" at bounding box center [357, 203] width 20 height 12
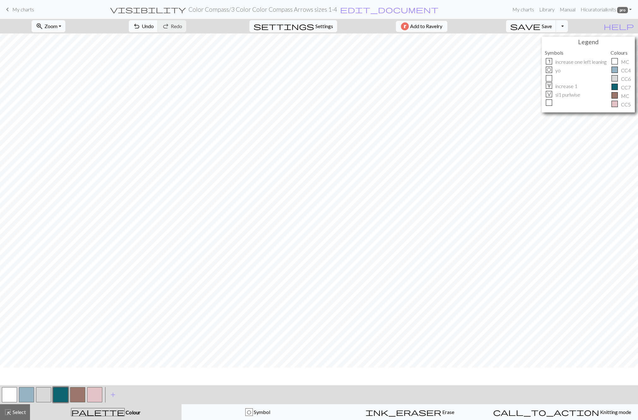
scroll to position [0, 0]
click at [552, 25] on span "Save" at bounding box center [547, 26] width 10 height 6
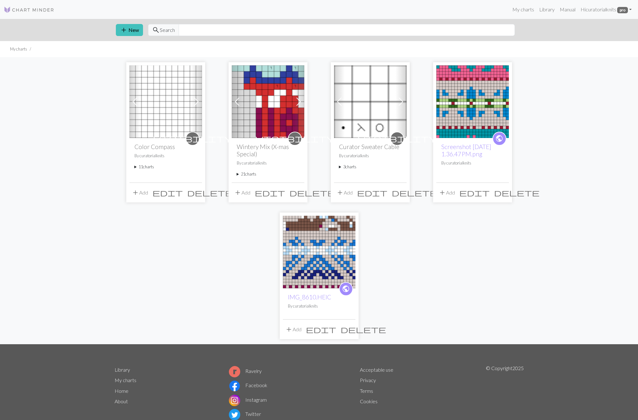
click at [146, 168] on summary "11 charts" at bounding box center [165, 167] width 62 height 6
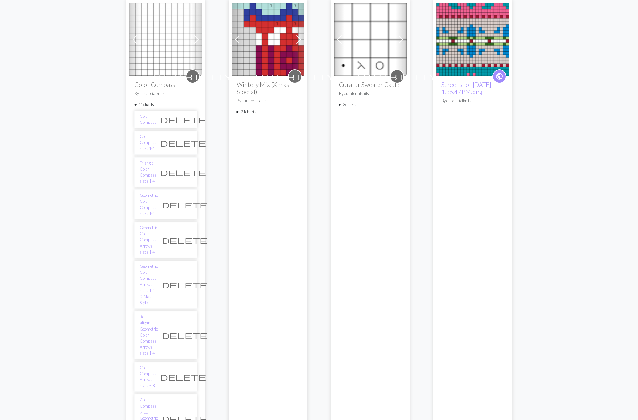
scroll to position [64, 0]
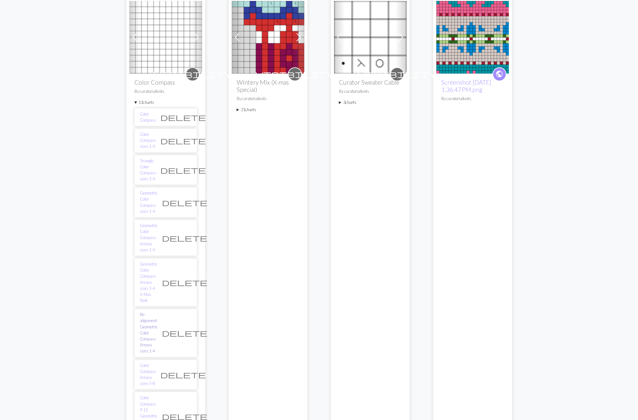
click at [155, 311] on link "Re-alignment Geometric Color Compass Arrows sizes 1-4" at bounding box center [149, 332] width 18 height 42
